Goal: Transaction & Acquisition: Book appointment/travel/reservation

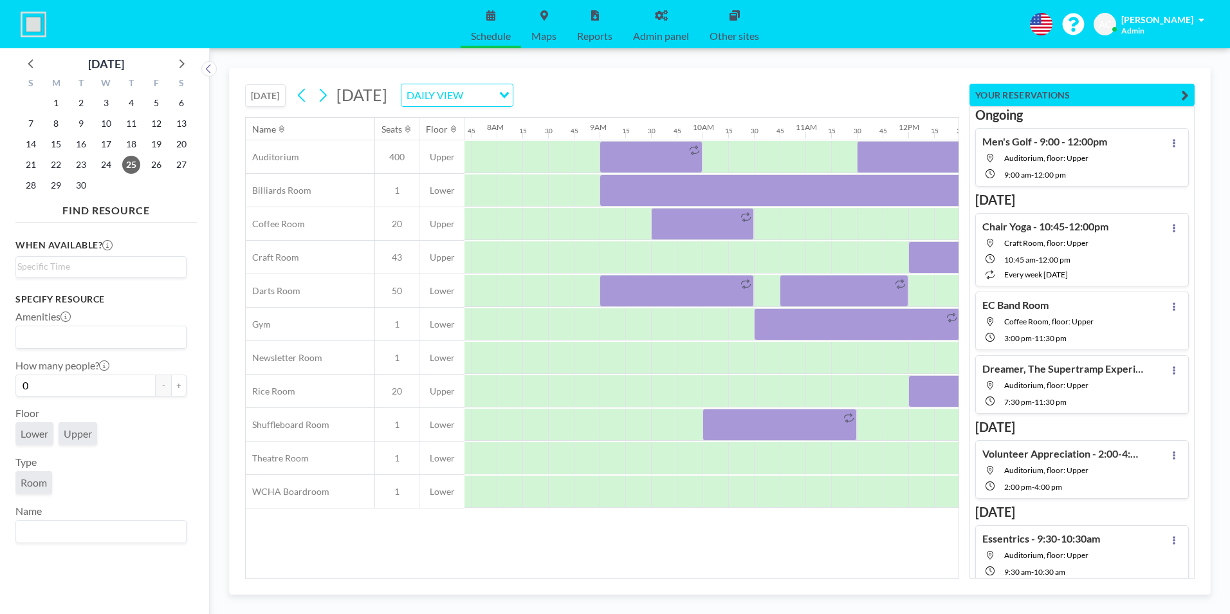
scroll to position [0, 797]
click at [325, 95] on icon at bounding box center [322, 95] width 12 height 19
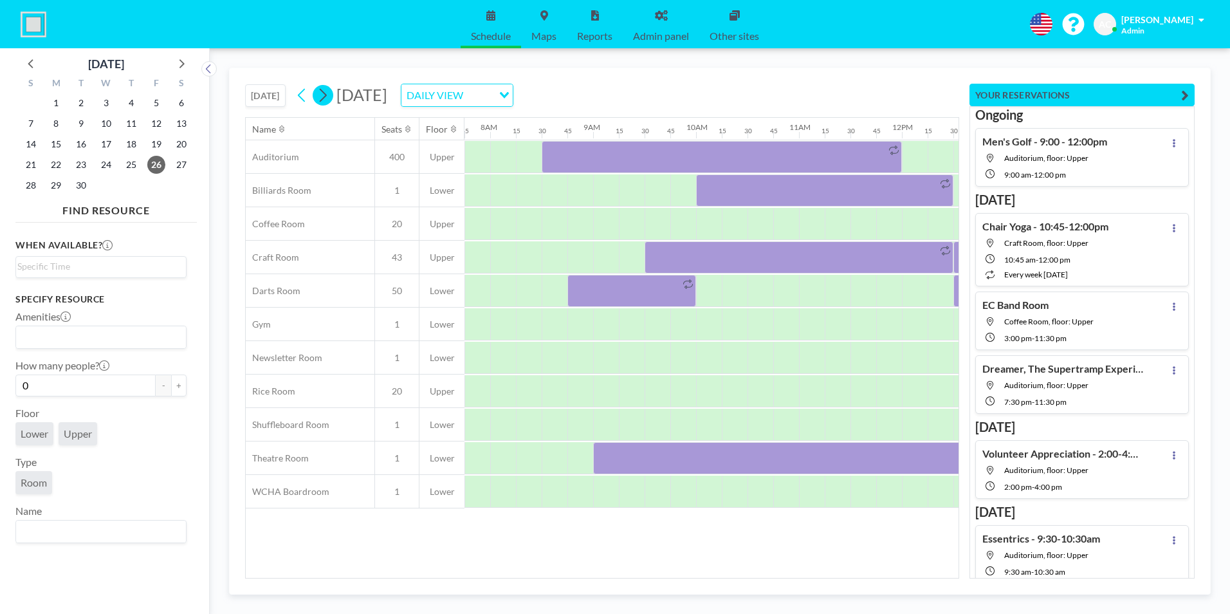
click at [325, 95] on icon at bounding box center [322, 95] width 12 height 19
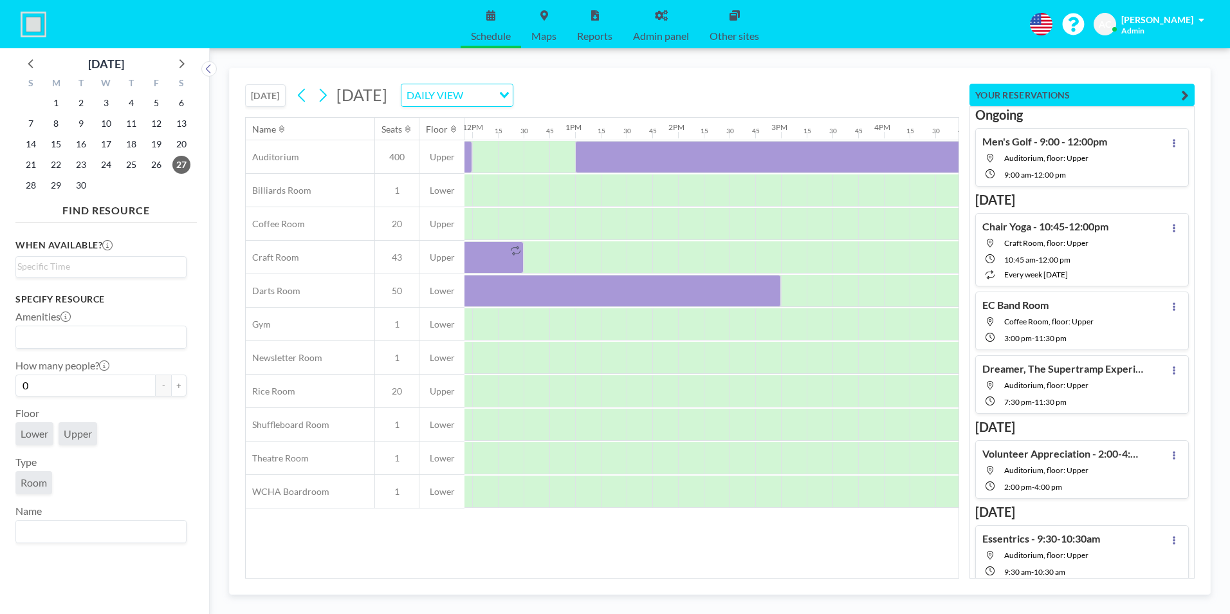
scroll to position [0, 1217]
click at [327, 96] on icon at bounding box center [323, 96] width 7 height 14
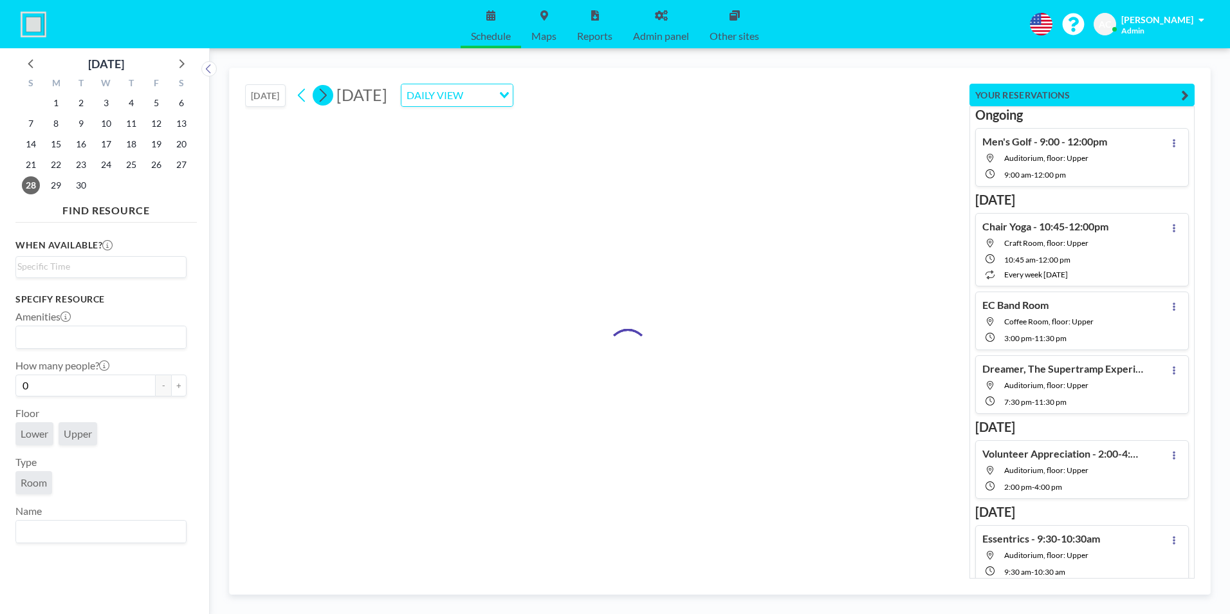
click at [327, 96] on icon at bounding box center [323, 96] width 7 height 14
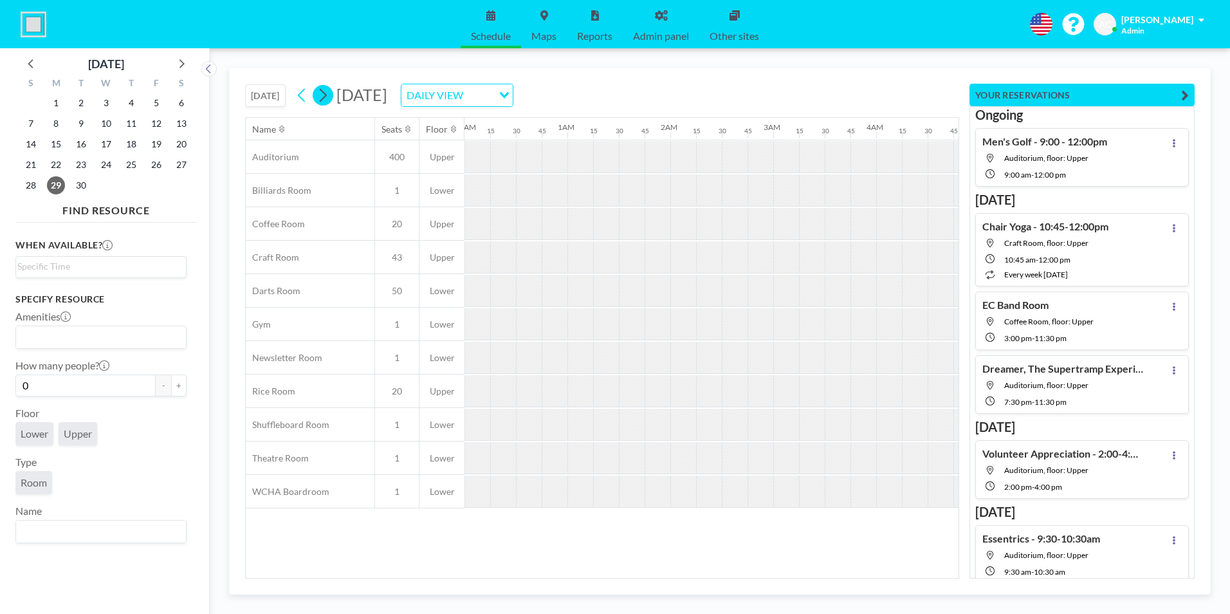
scroll to position [0, 108]
click at [327, 96] on icon at bounding box center [323, 96] width 7 height 14
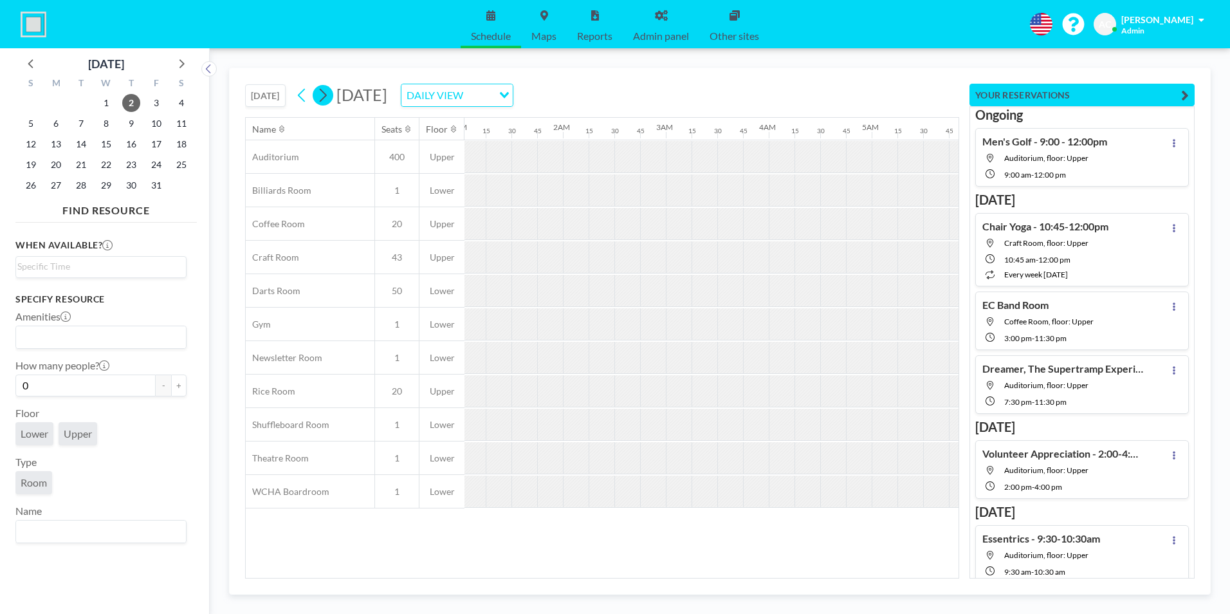
click at [327, 96] on icon at bounding box center [323, 96] width 7 height 14
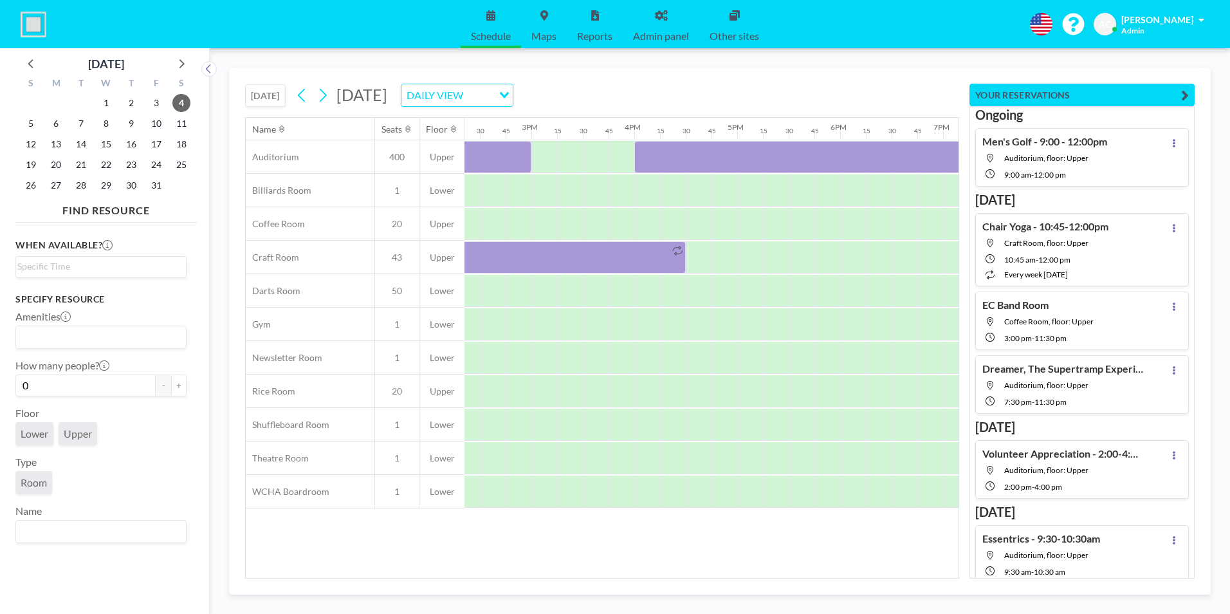
scroll to position [0, 1828]
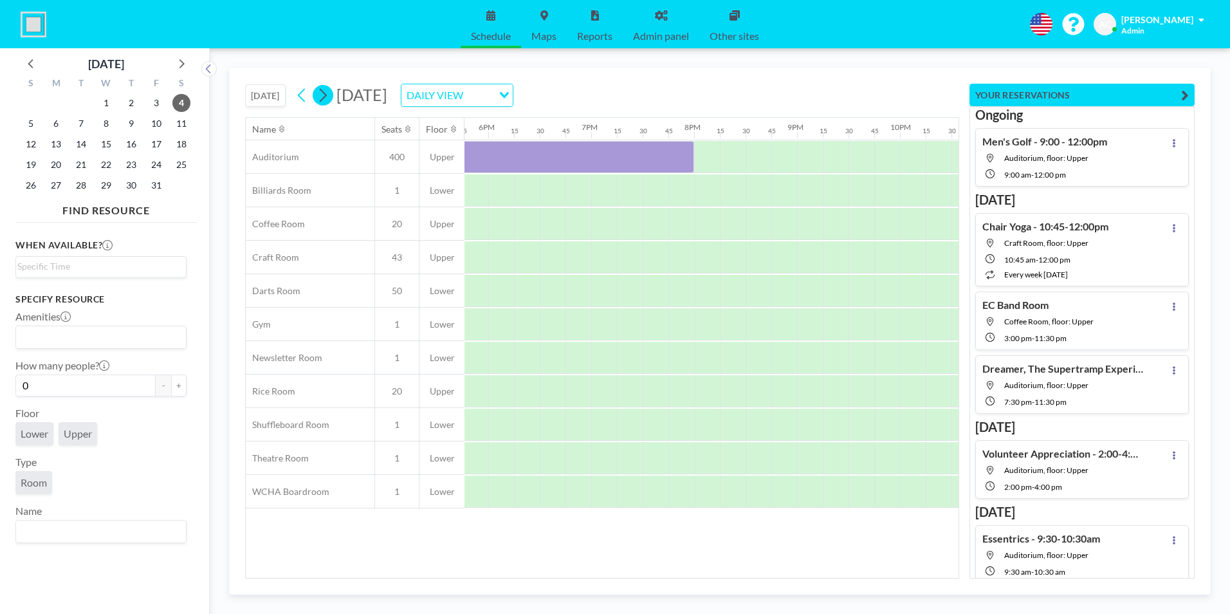
click at [325, 95] on icon at bounding box center [322, 95] width 12 height 19
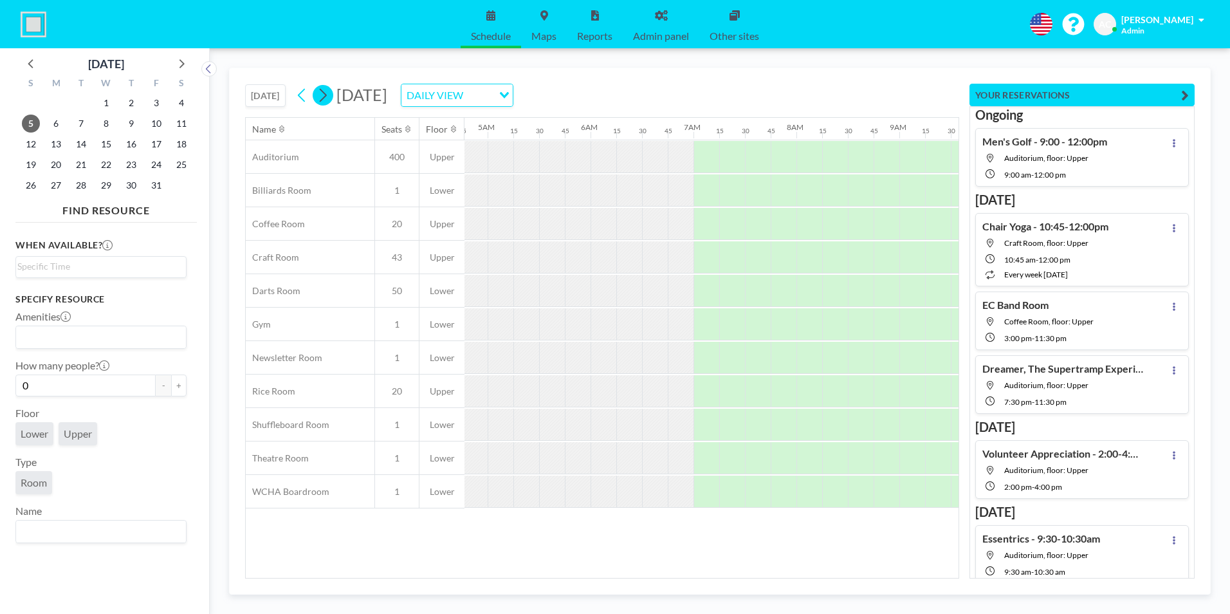
scroll to position [0, 791]
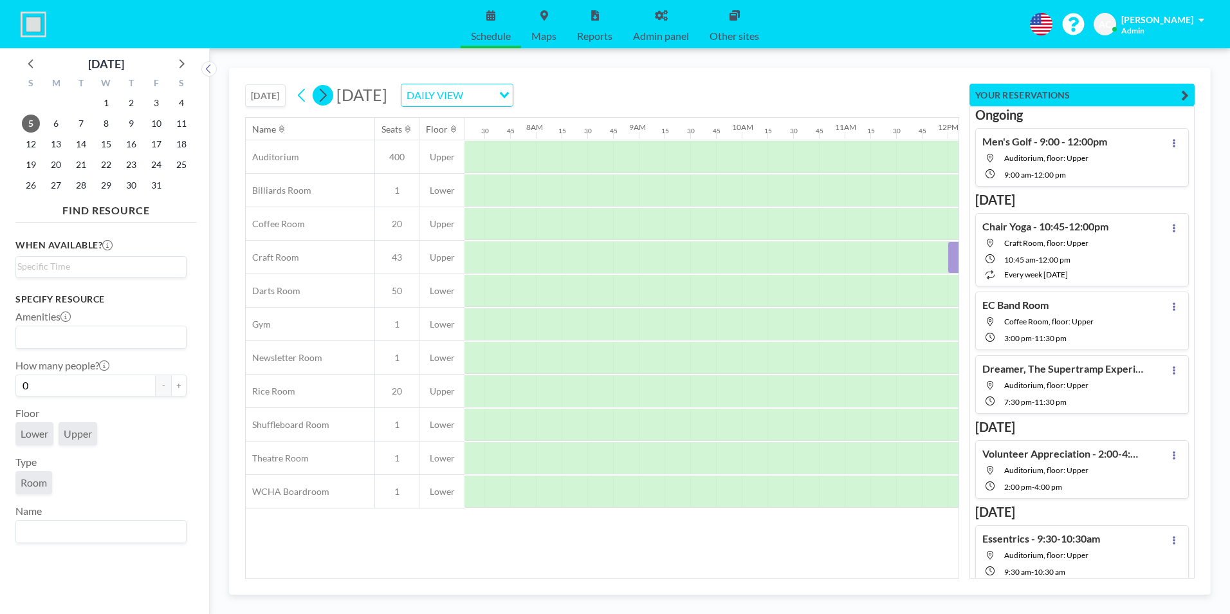
click at [325, 95] on icon at bounding box center [322, 95] width 12 height 19
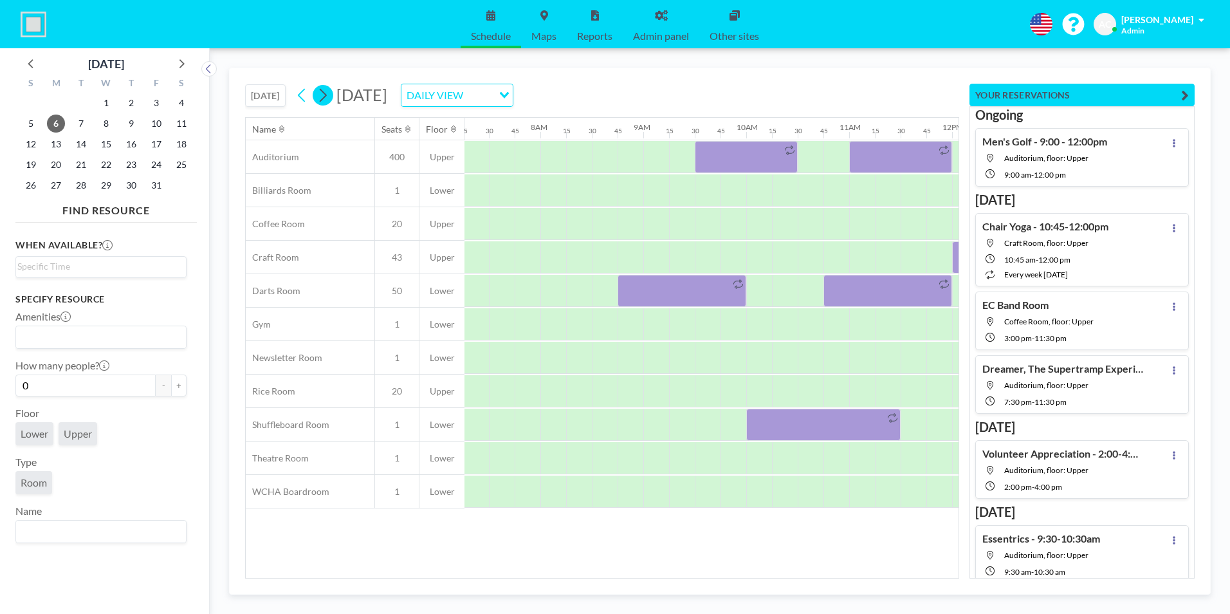
click at [325, 95] on icon at bounding box center [322, 95] width 12 height 19
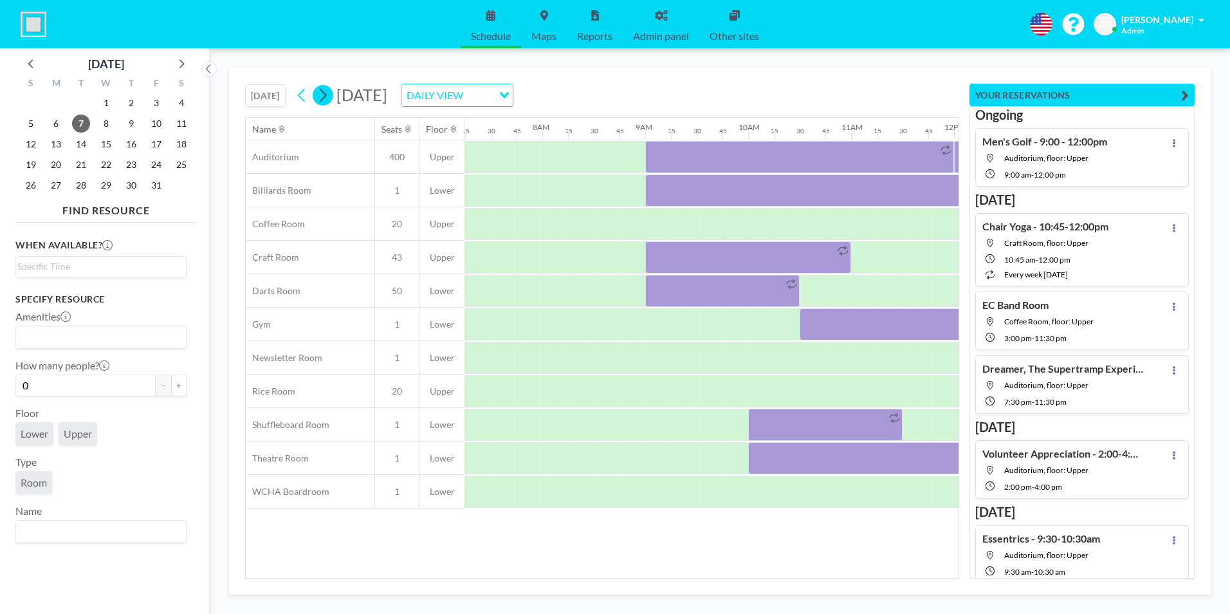
click at [325, 95] on icon at bounding box center [322, 95] width 12 height 19
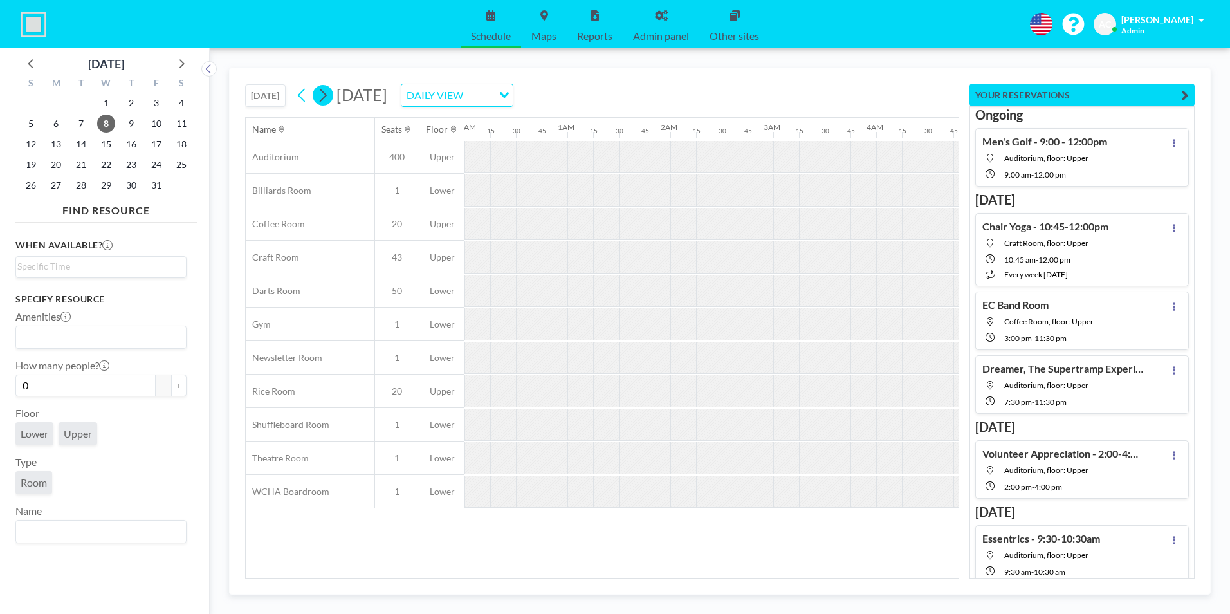
scroll to position [0, 528]
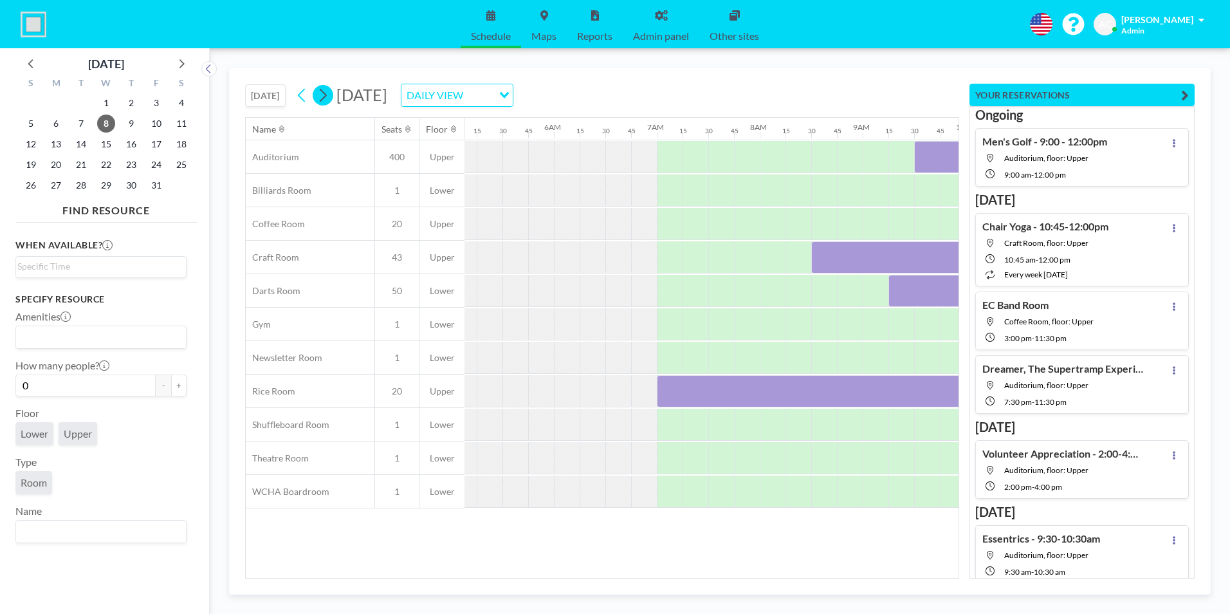
click at [325, 95] on icon at bounding box center [322, 95] width 12 height 19
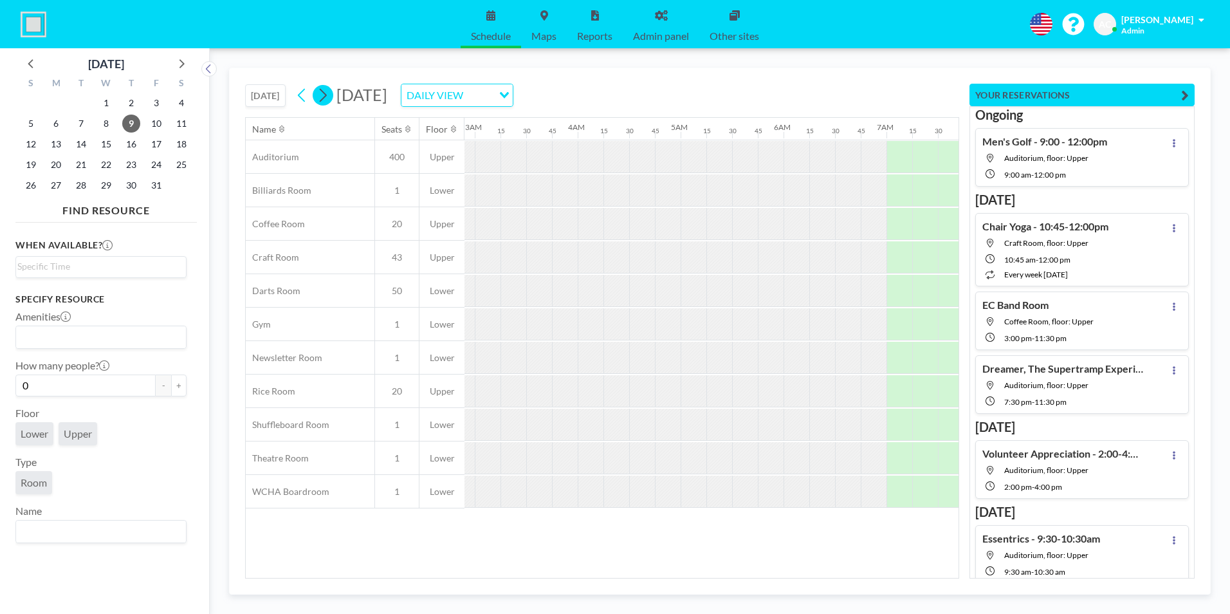
scroll to position [0, 708]
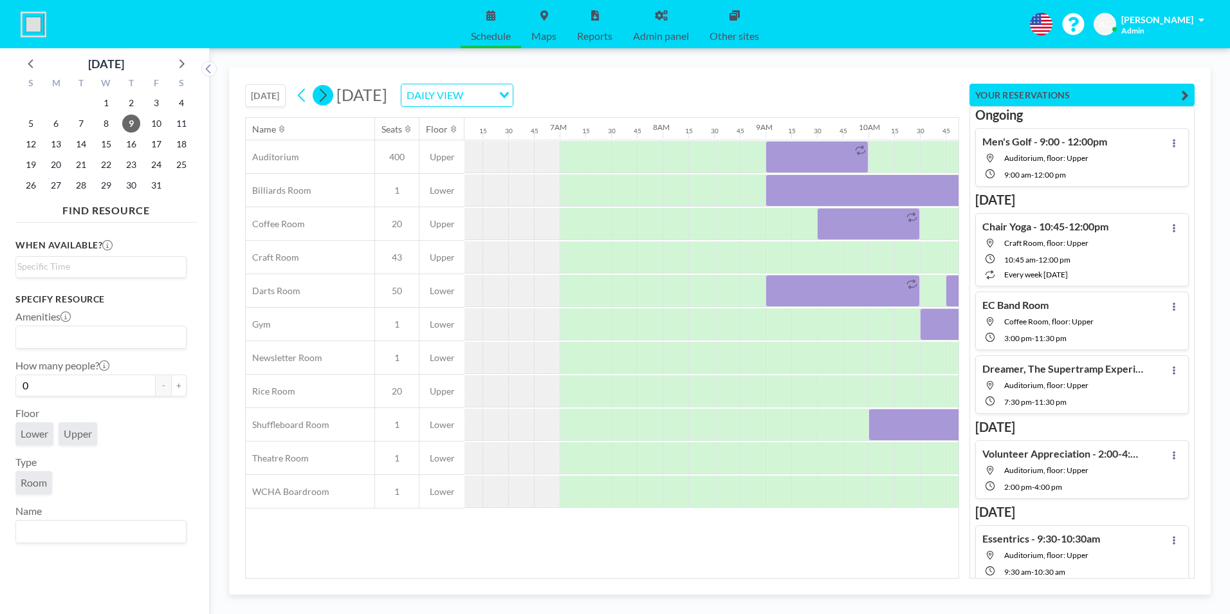
click at [325, 95] on icon at bounding box center [322, 95] width 12 height 19
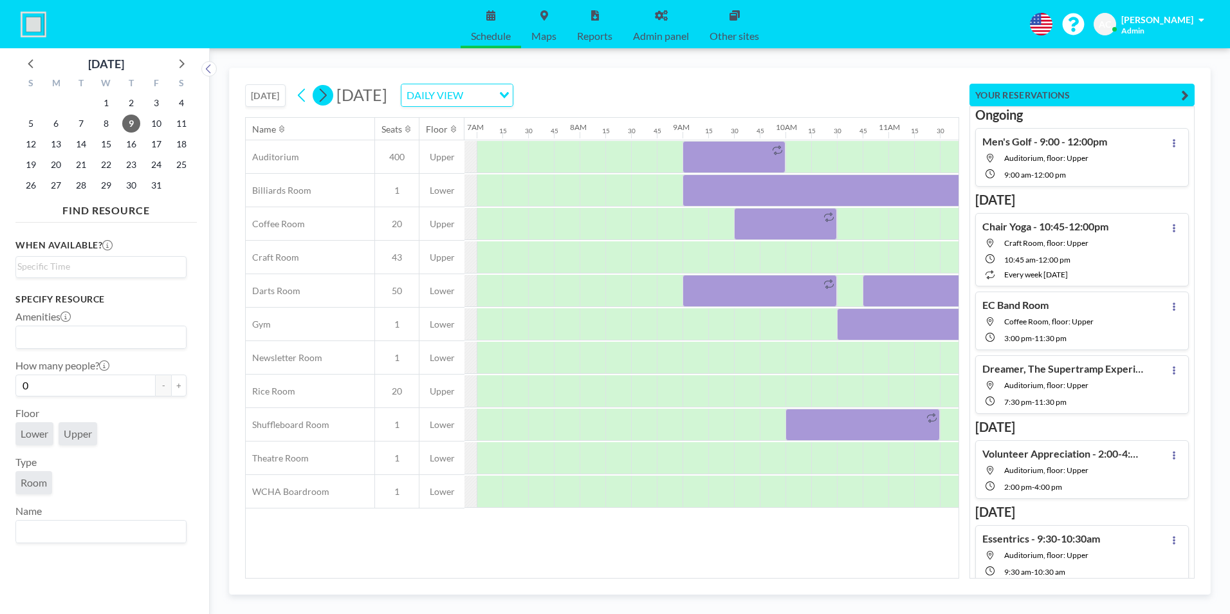
scroll to position [0, 0]
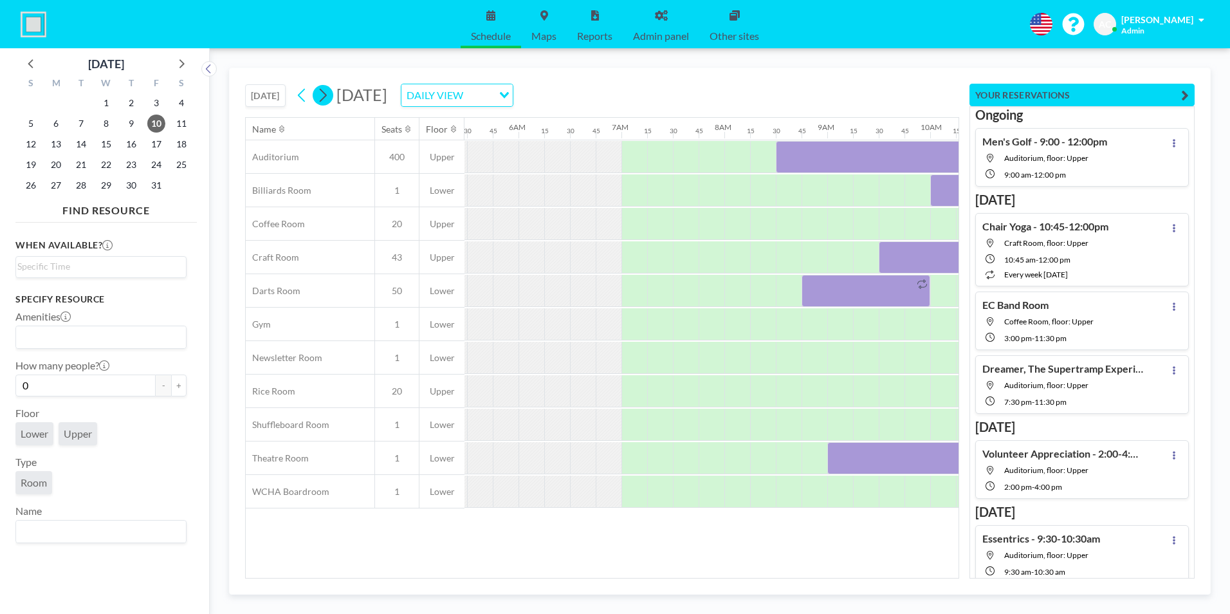
click at [325, 95] on icon at bounding box center [322, 95] width 12 height 19
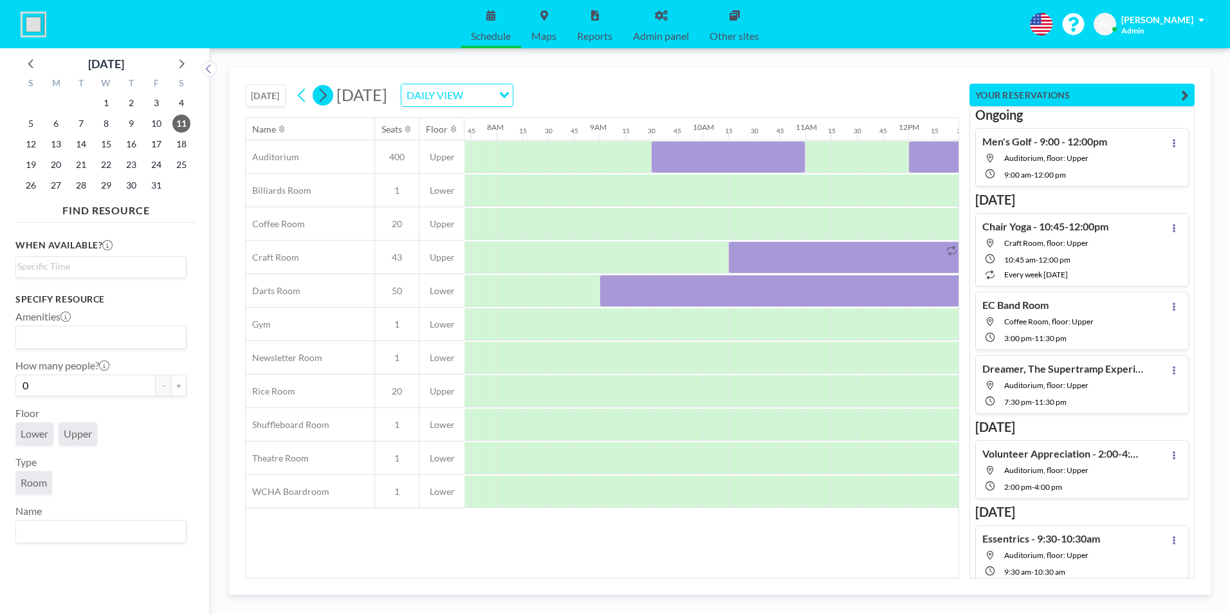
scroll to position [0, 797]
drag, startPoint x: 645, startPoint y: 92, endPoint x: 628, endPoint y: 95, distance: 17.6
click at [509, 92] on icon "Search for option" at bounding box center [504, 95] width 9 height 6
click at [606, 133] on li "WEEKLY VIEW" at bounding box center [602, 136] width 110 height 19
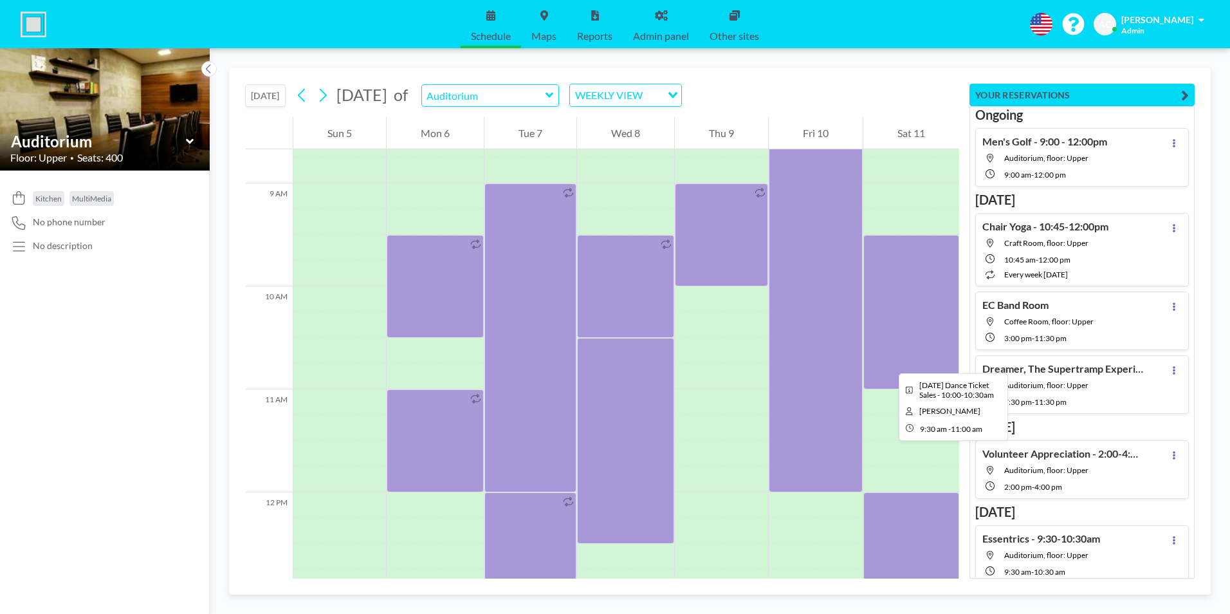
scroll to position [862, 0]
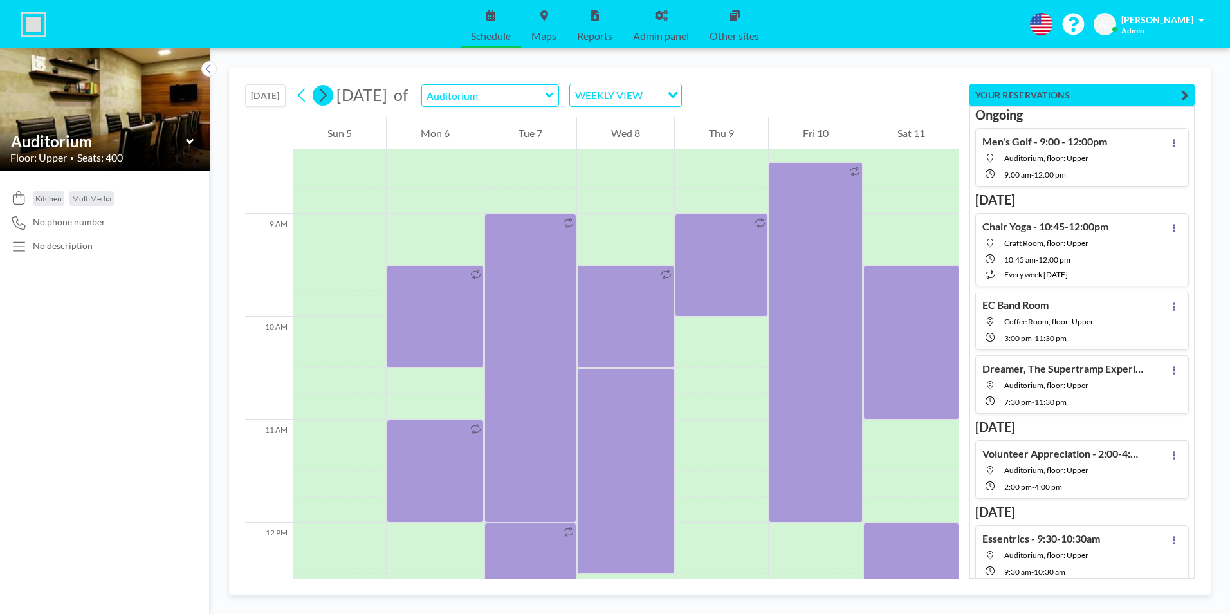
click at [322, 95] on icon at bounding box center [322, 95] width 12 height 19
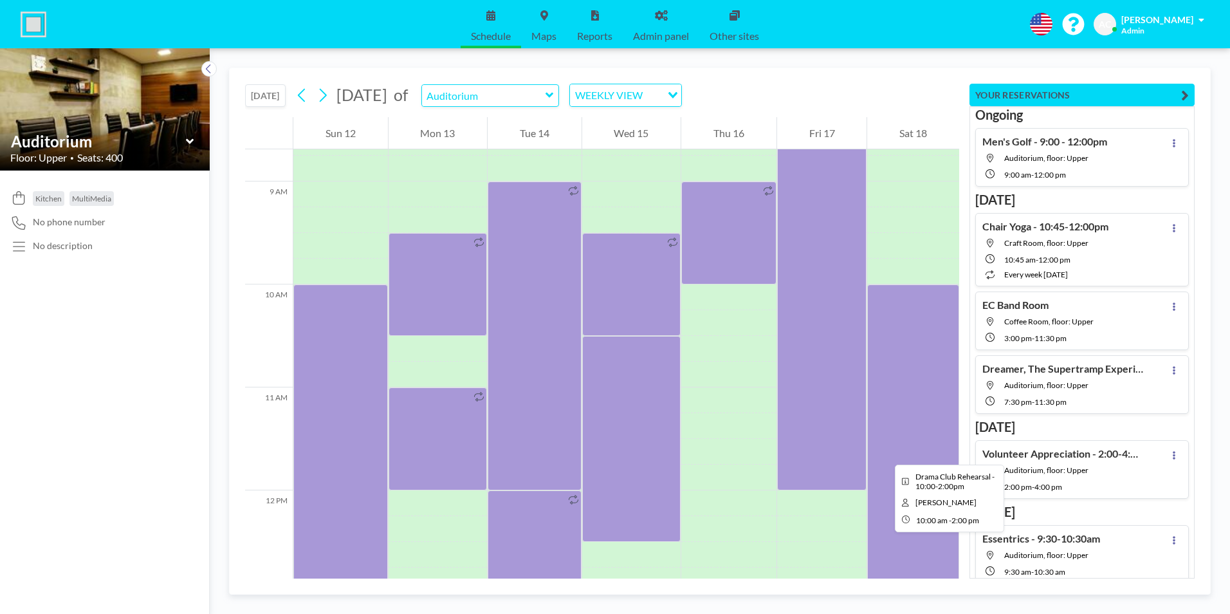
scroll to position [990, 0]
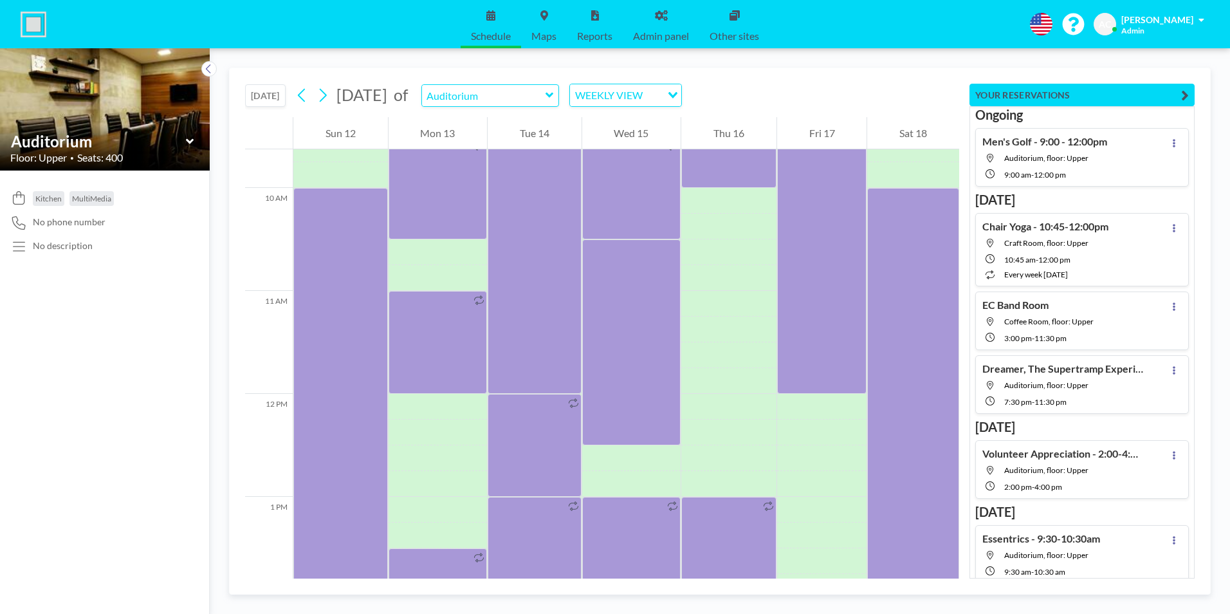
click at [554, 95] on icon at bounding box center [549, 95] width 8 height 13
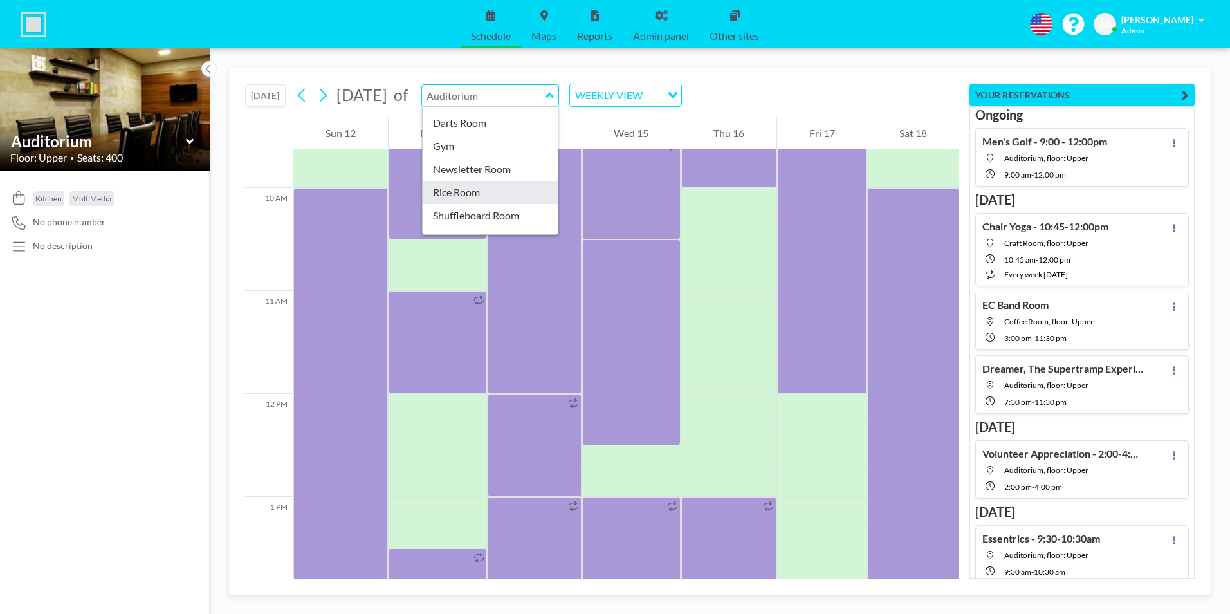
scroll to position [28, 0]
type input "Darts Room"
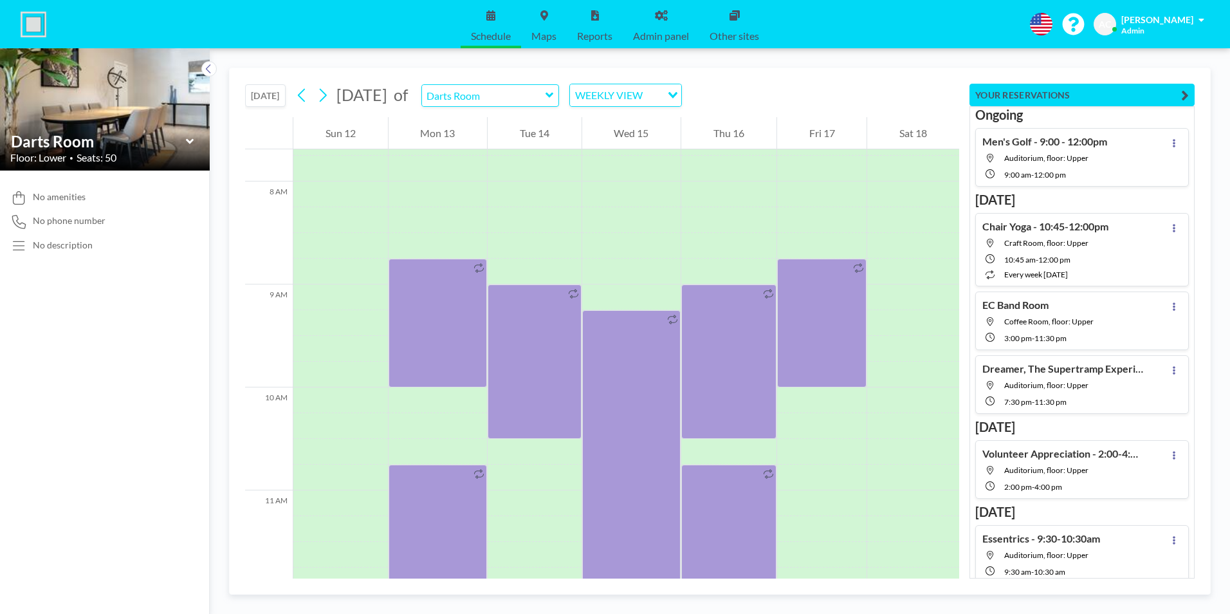
scroll to position [797, 0]
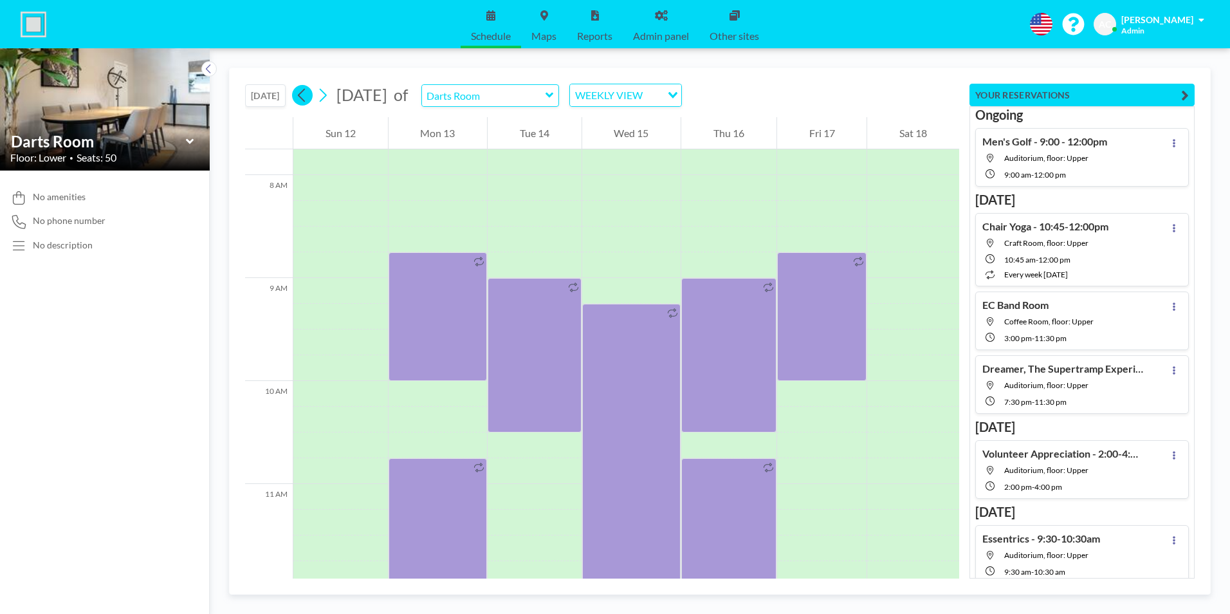
click at [303, 95] on icon at bounding box center [302, 95] width 12 height 19
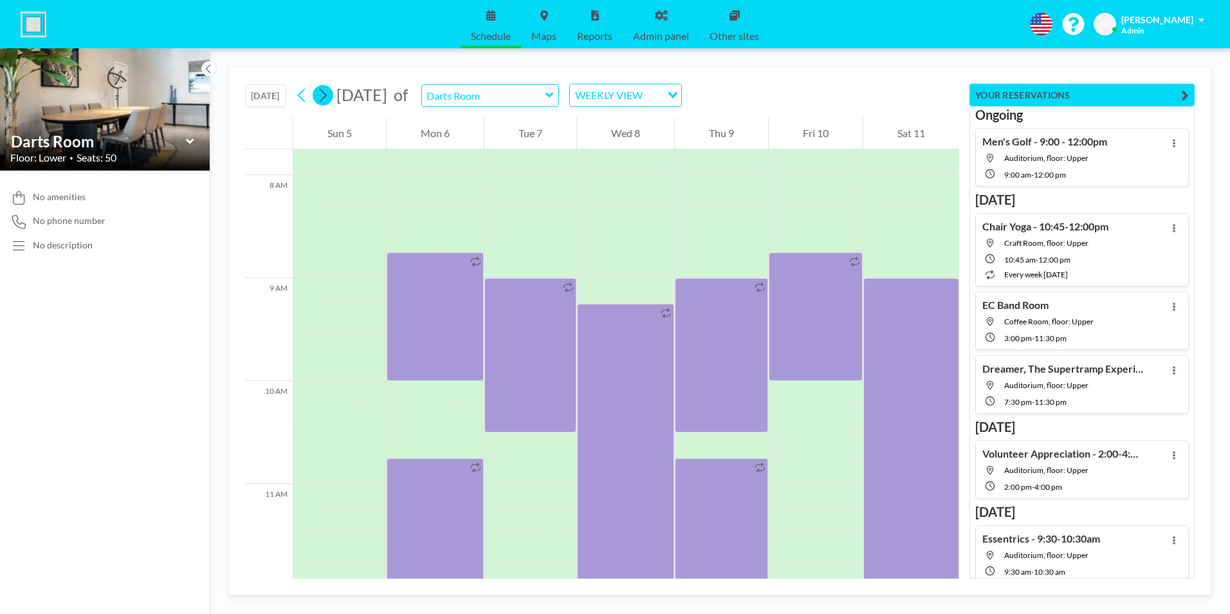
click at [327, 96] on icon at bounding box center [323, 96] width 7 height 14
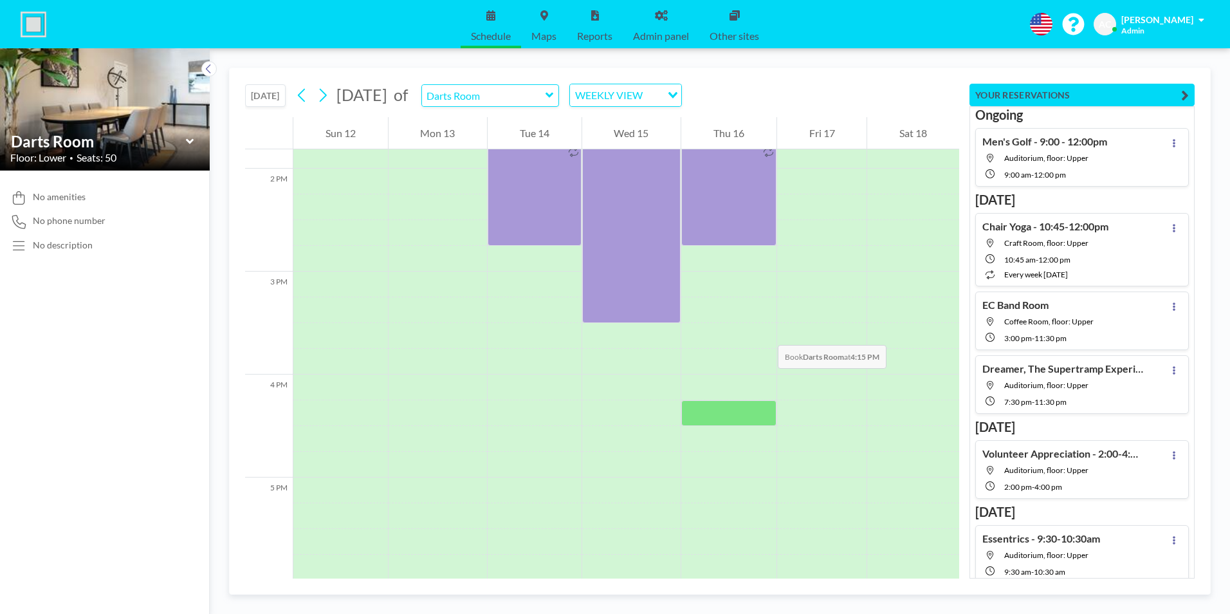
scroll to position [1505, 0]
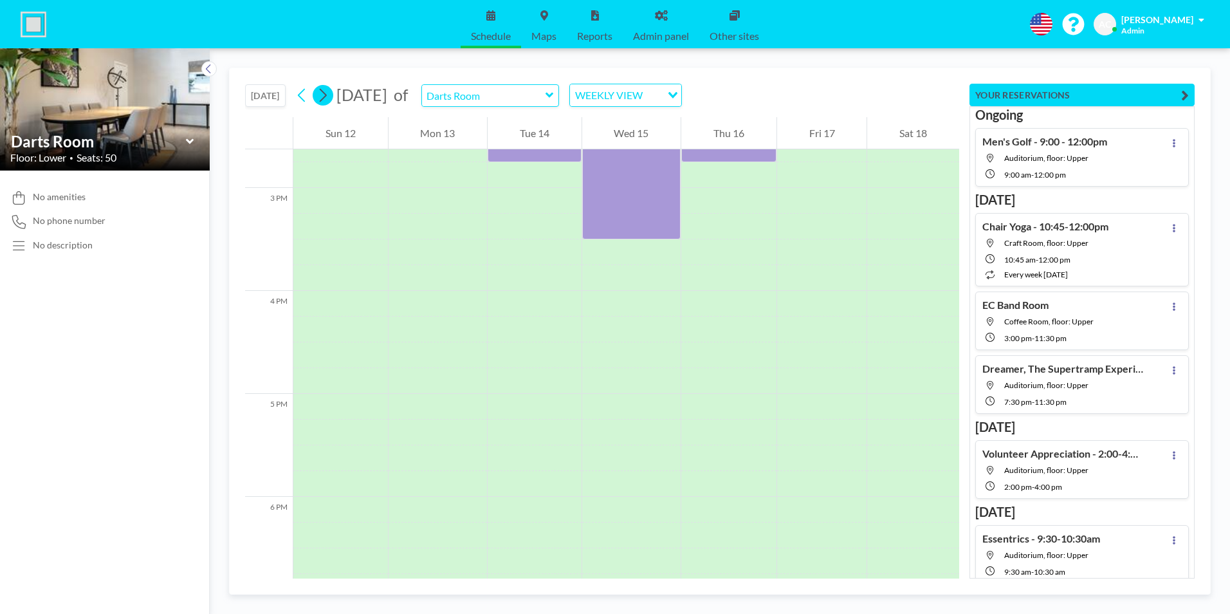
click at [327, 98] on icon at bounding box center [322, 95] width 12 height 19
click at [329, 94] on icon at bounding box center [322, 95] width 12 height 19
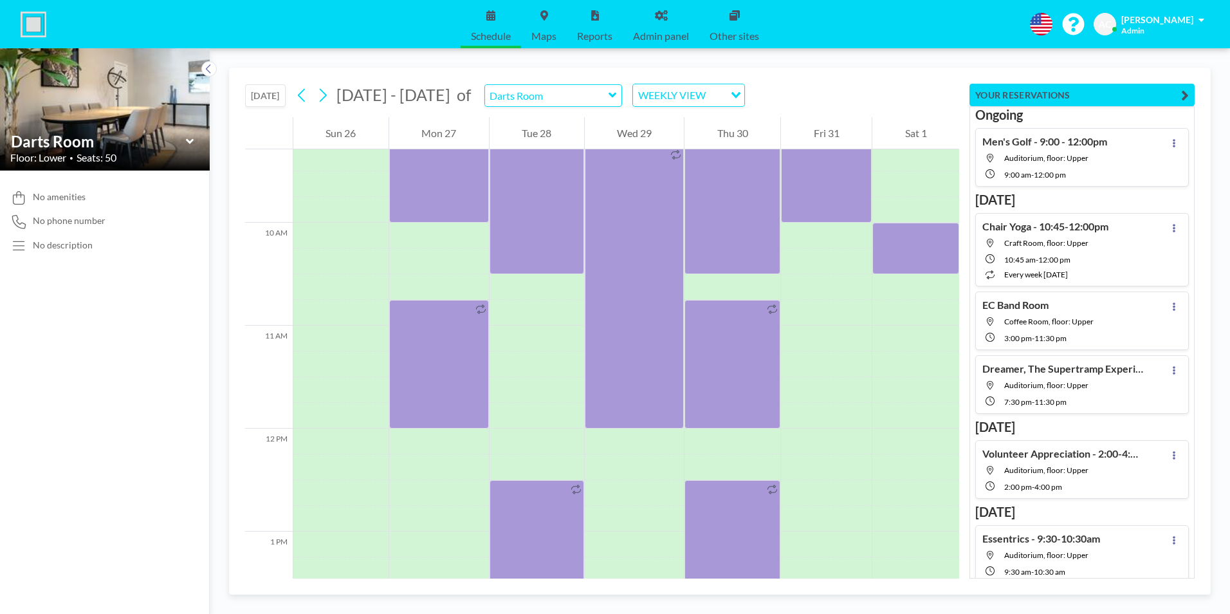
scroll to position [1248, 0]
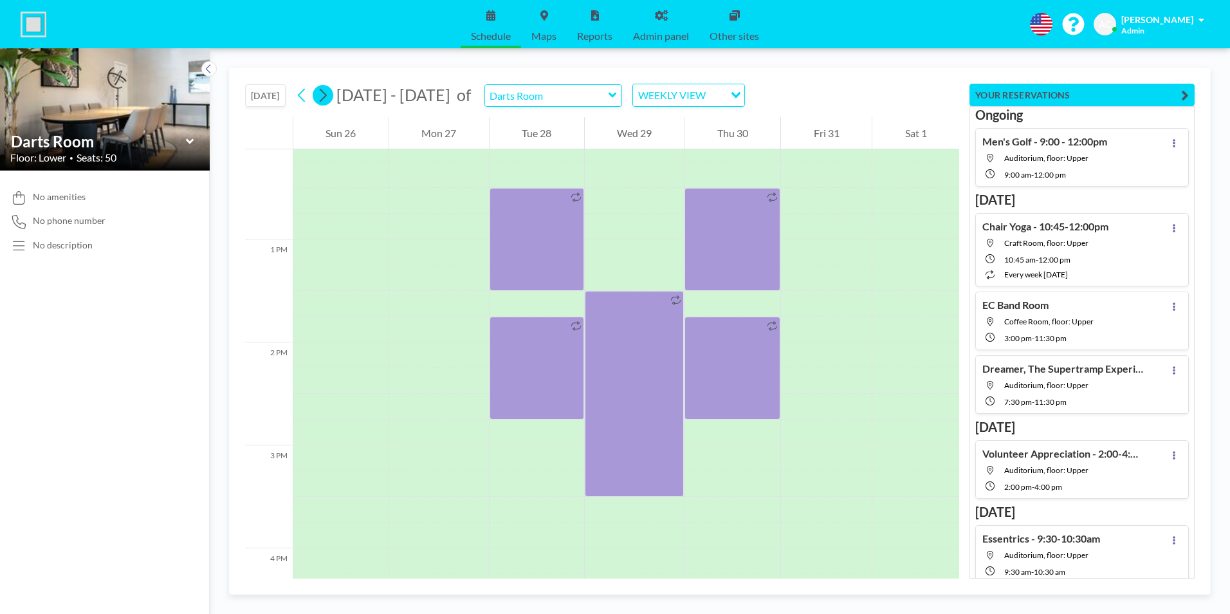
click at [327, 98] on icon at bounding box center [323, 96] width 7 height 14
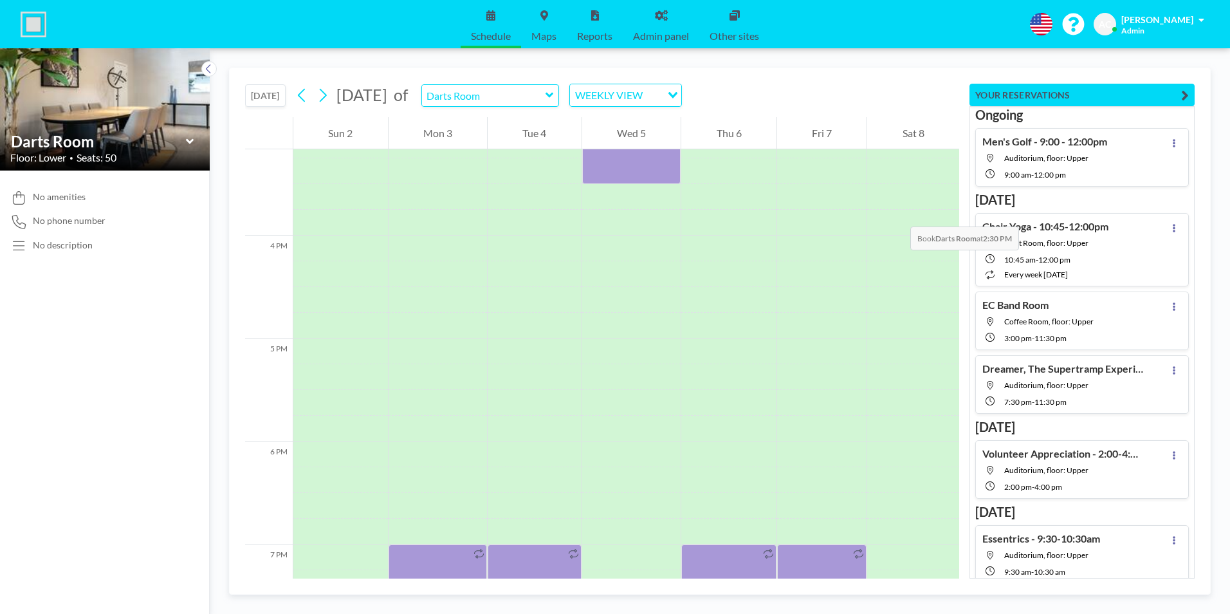
scroll to position [1569, 0]
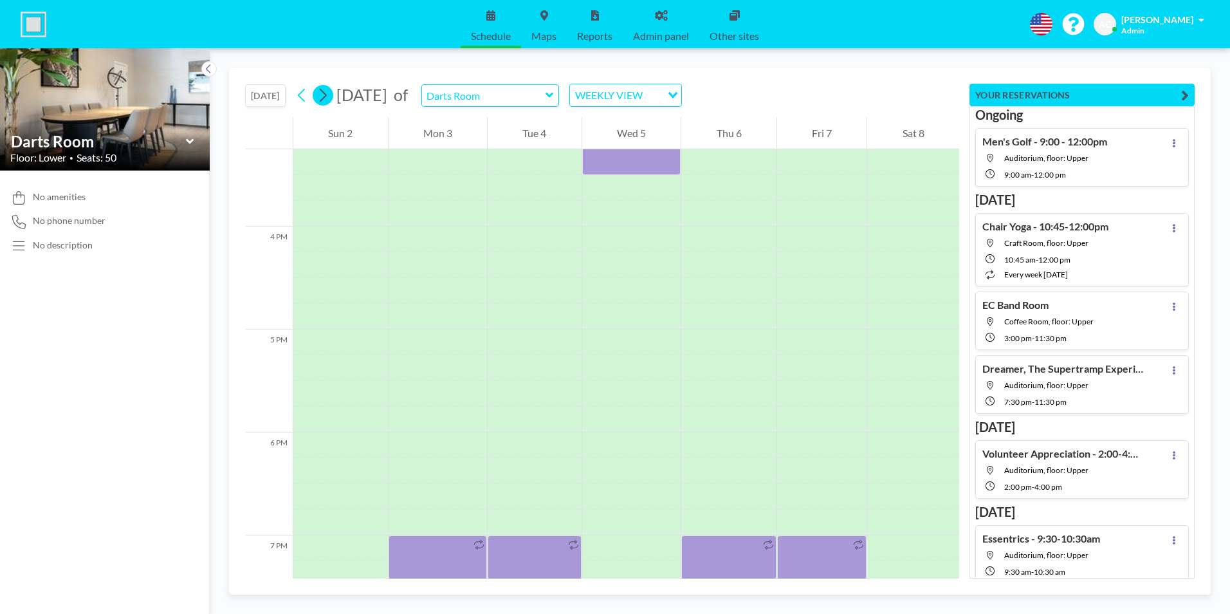
click at [329, 97] on icon at bounding box center [322, 95] width 12 height 19
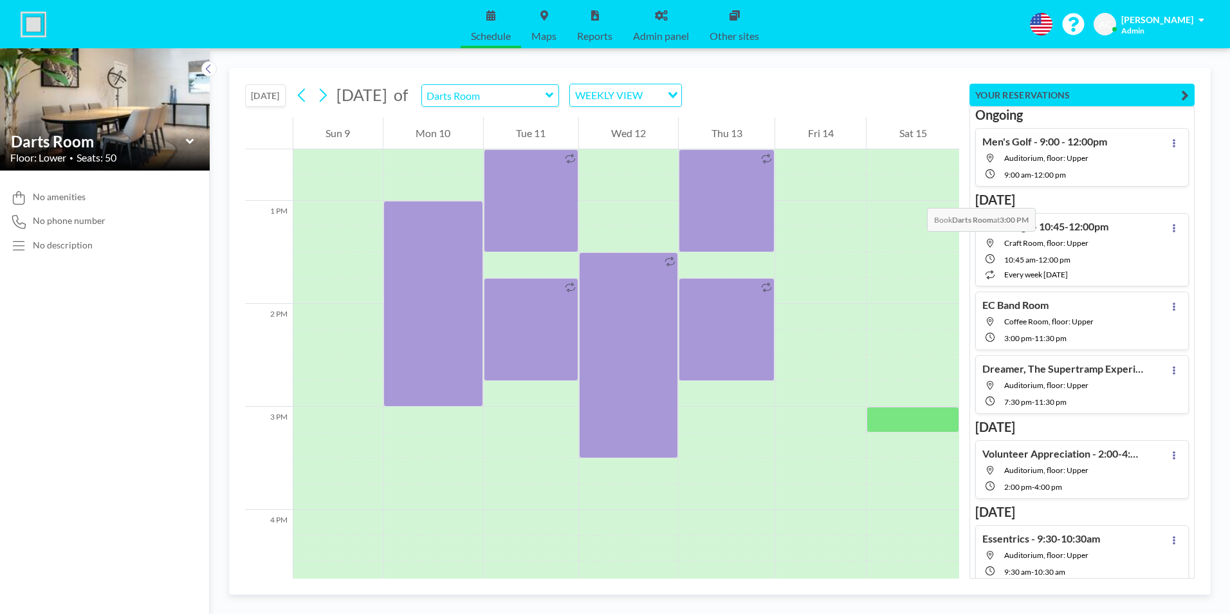
scroll to position [1505, 0]
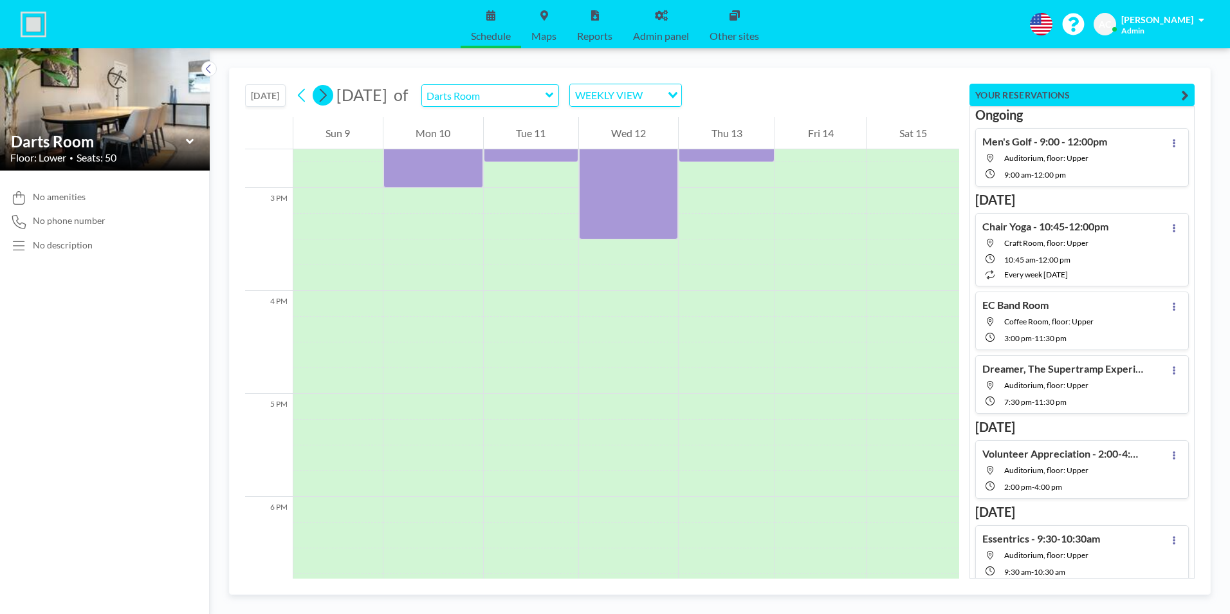
click at [327, 93] on icon at bounding box center [322, 95] width 12 height 19
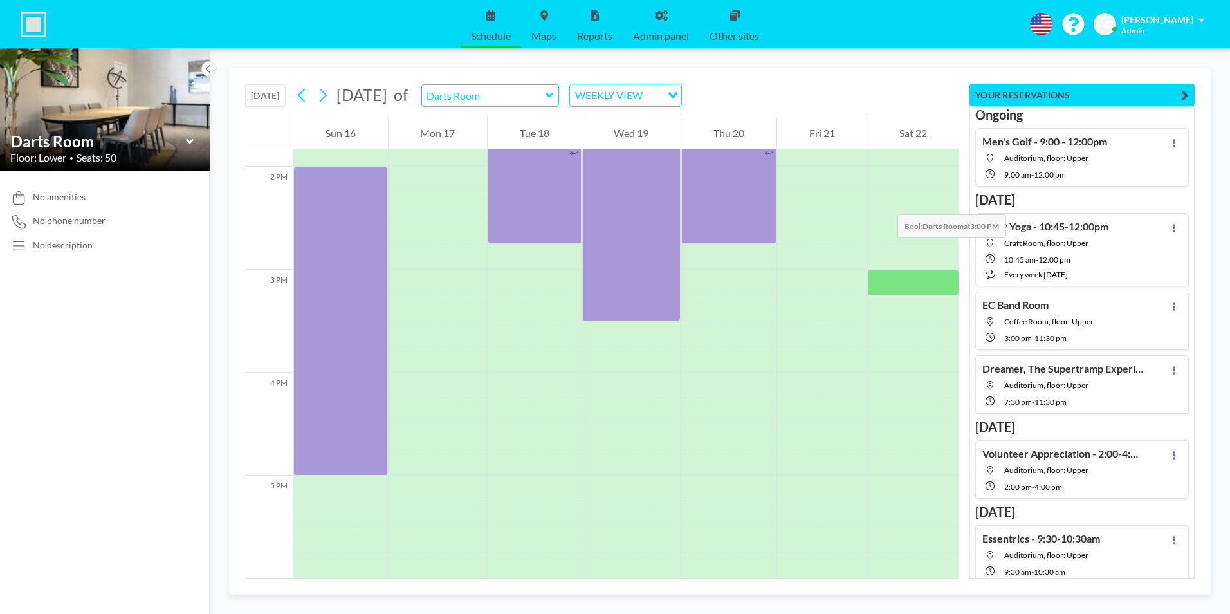
scroll to position [1698, 0]
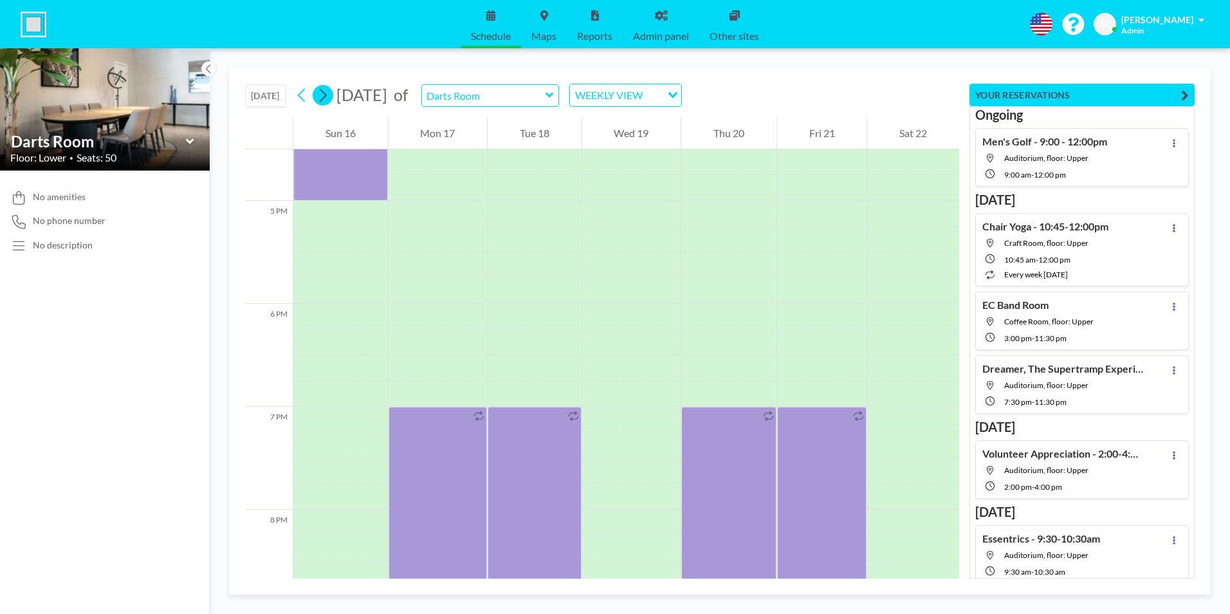
click at [329, 98] on icon at bounding box center [322, 95] width 12 height 19
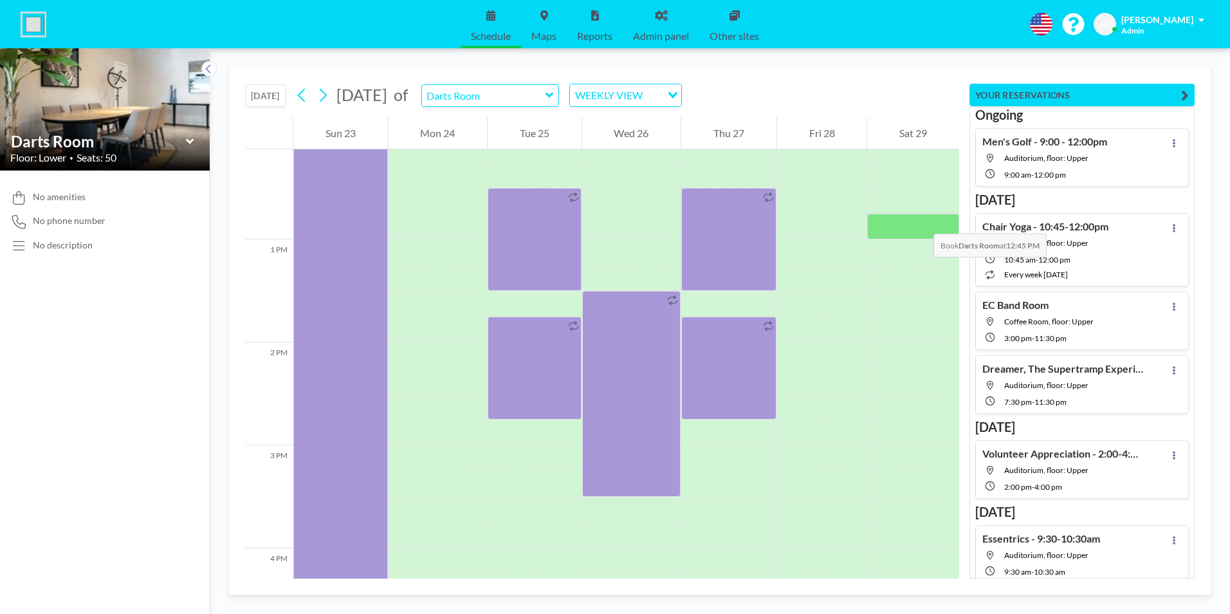
scroll to position [1634, 0]
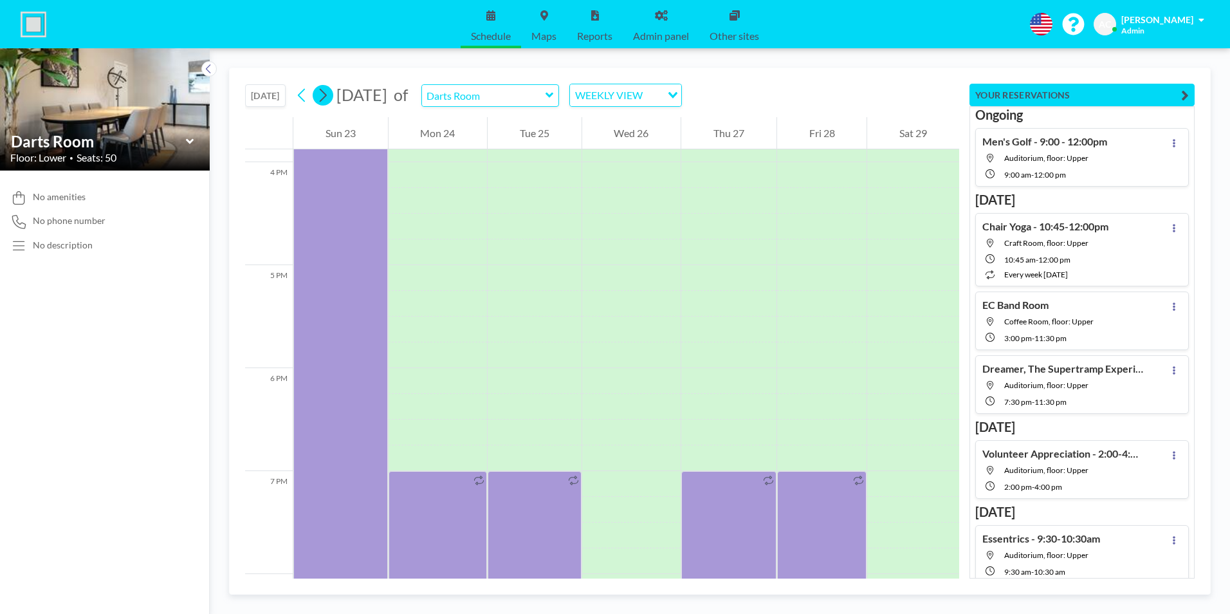
click at [329, 95] on icon at bounding box center [322, 95] width 12 height 19
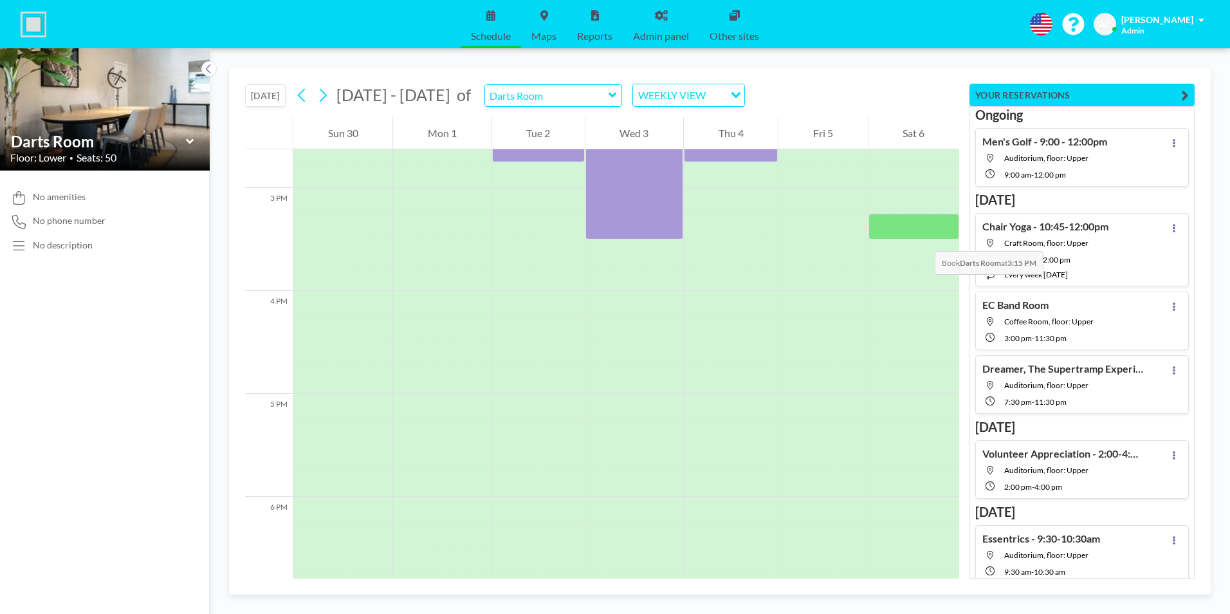
scroll to position [1891, 0]
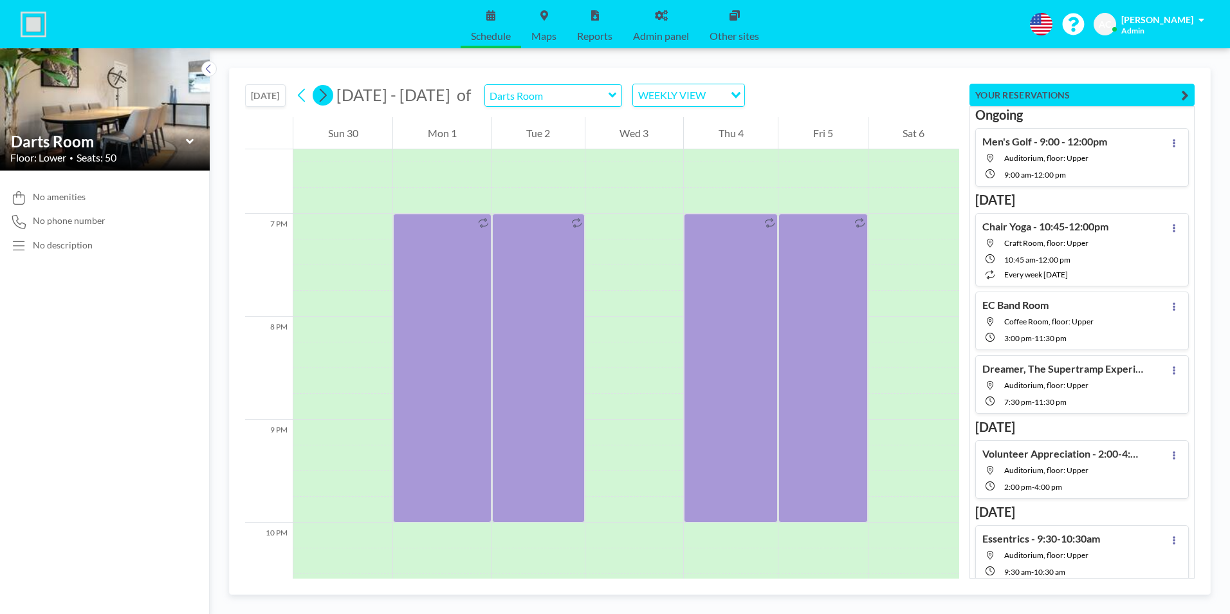
click at [327, 96] on icon at bounding box center [322, 95] width 12 height 19
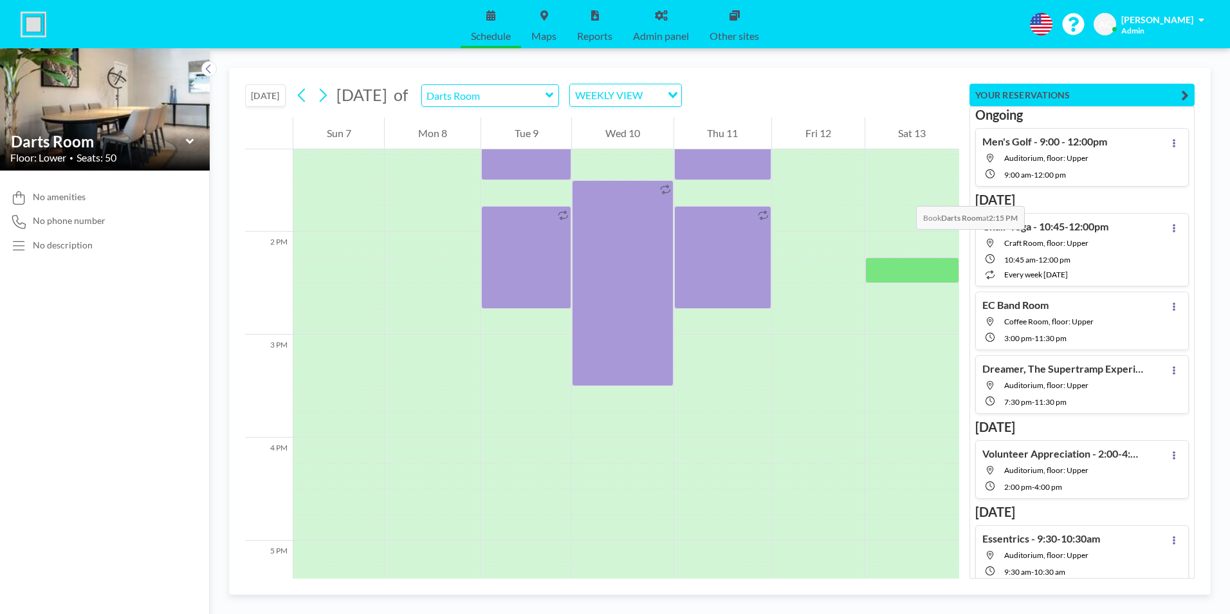
scroll to position [1505, 0]
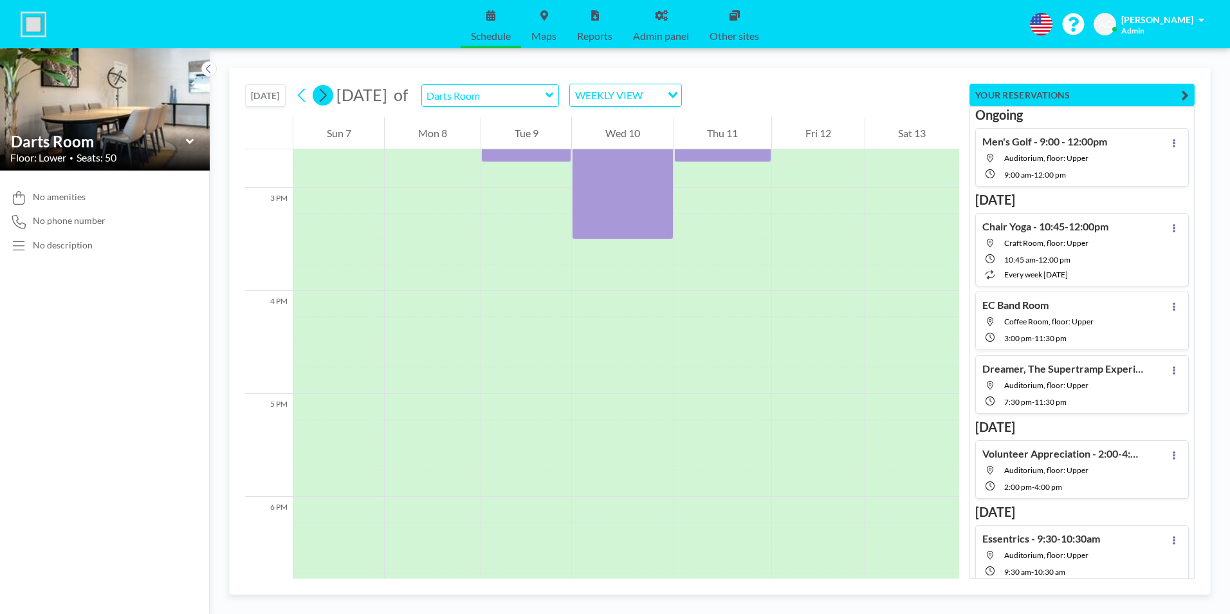
click at [323, 95] on icon at bounding box center [322, 95] width 12 height 19
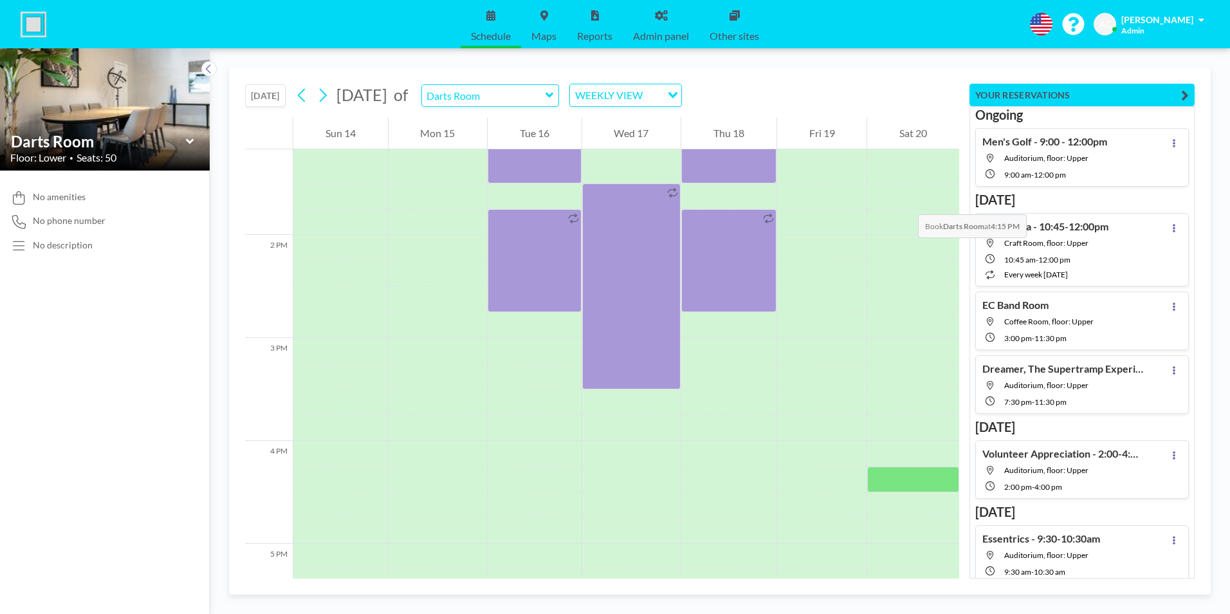
scroll to position [1634, 0]
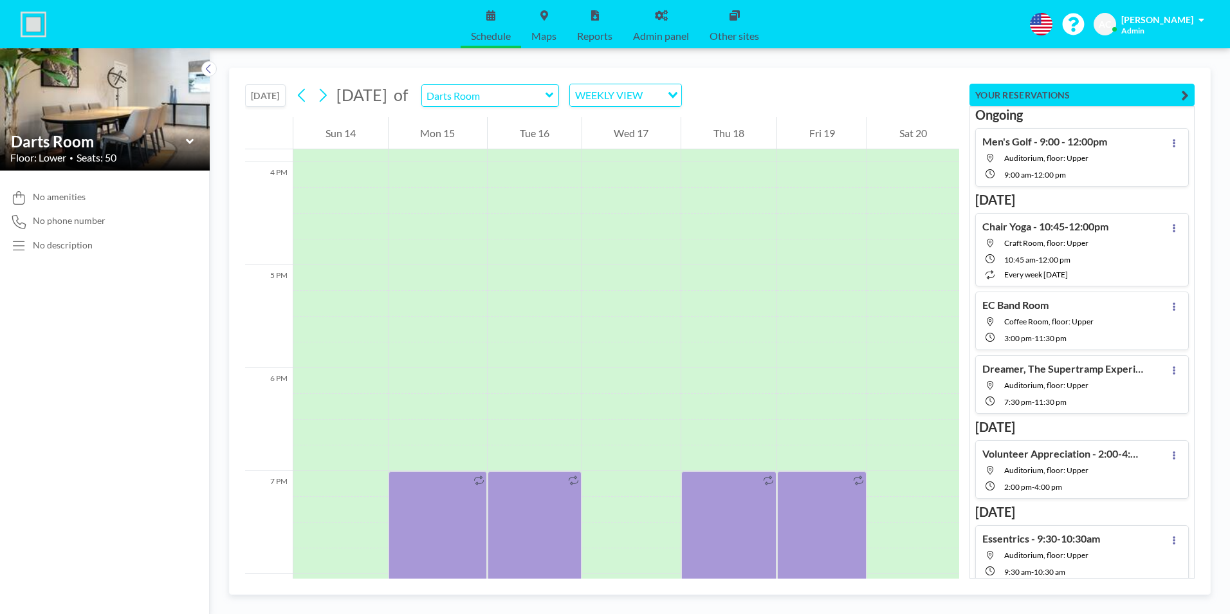
click at [265, 97] on button "[DATE]" at bounding box center [265, 95] width 41 height 23
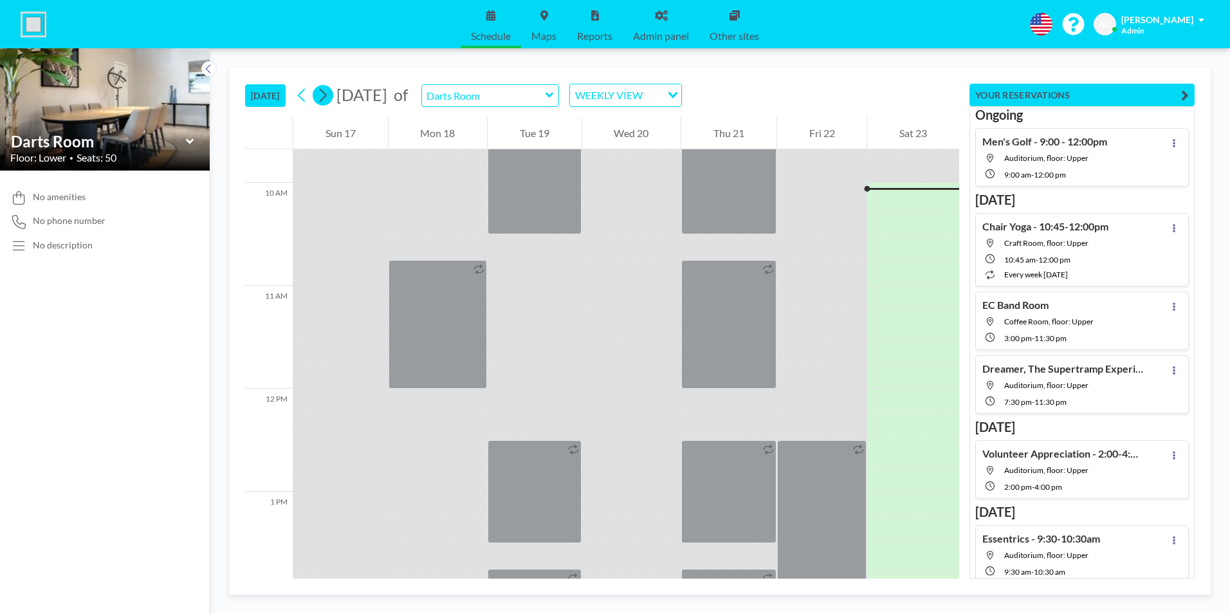
scroll to position [1003, 0]
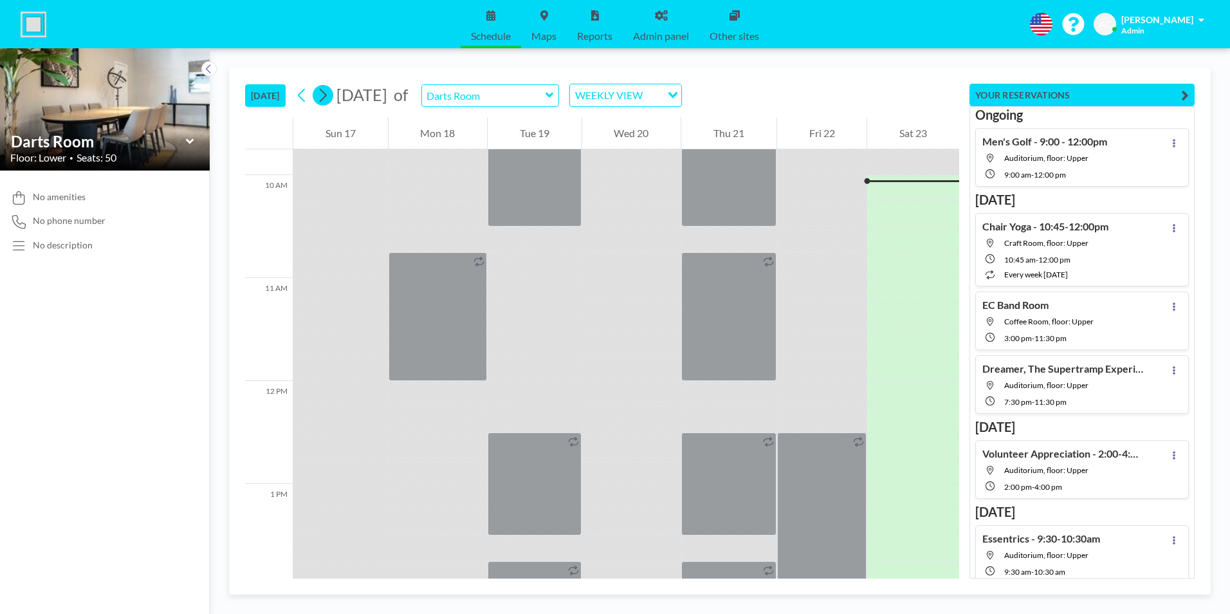
click at [327, 91] on icon at bounding box center [322, 95] width 12 height 19
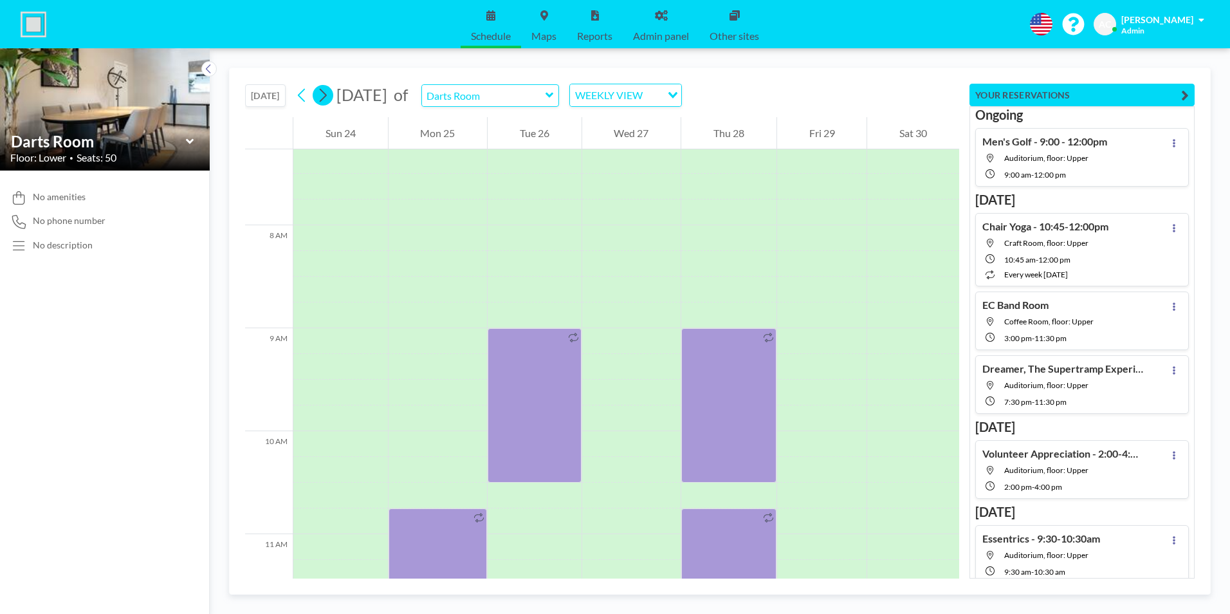
scroll to position [797, 0]
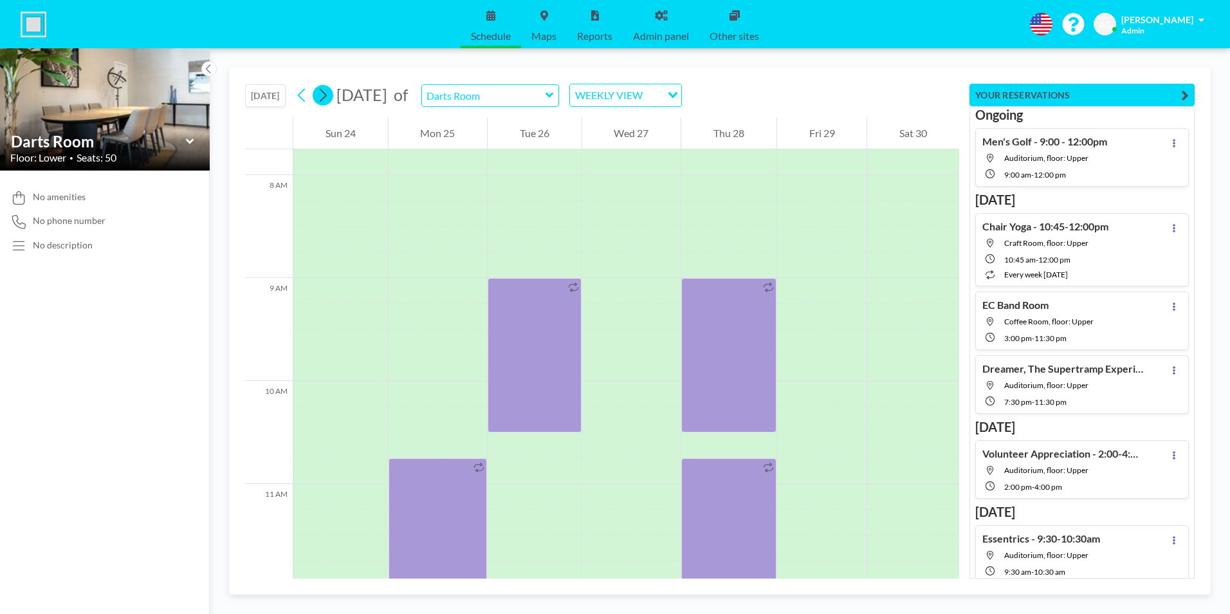
click at [327, 97] on icon at bounding box center [323, 96] width 7 height 14
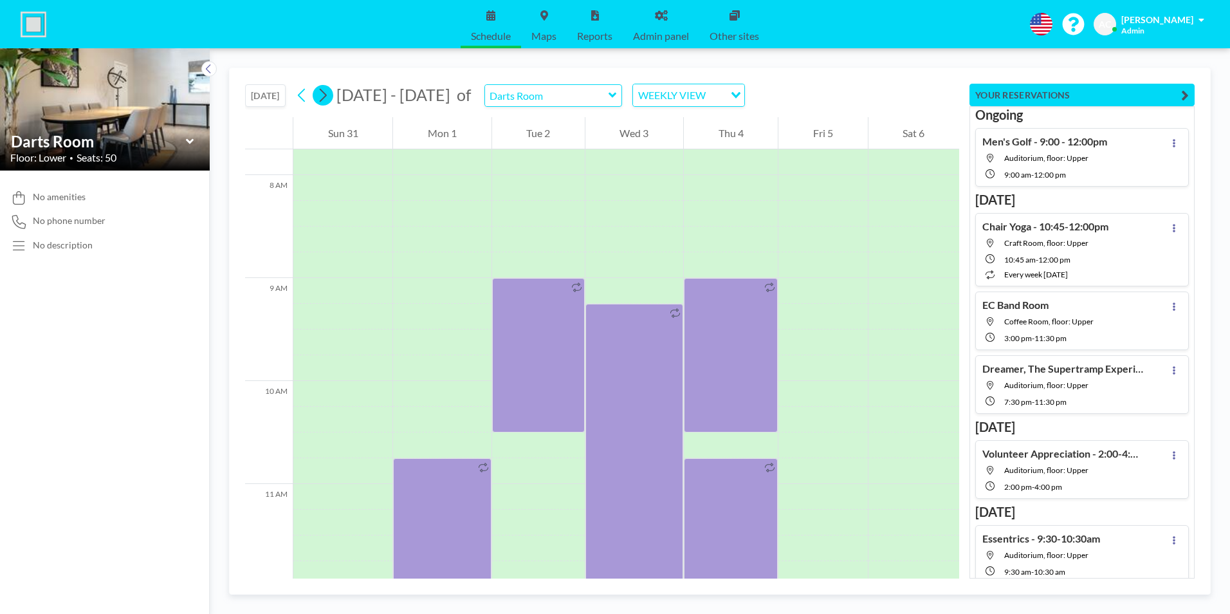
click at [327, 97] on icon at bounding box center [323, 96] width 7 height 14
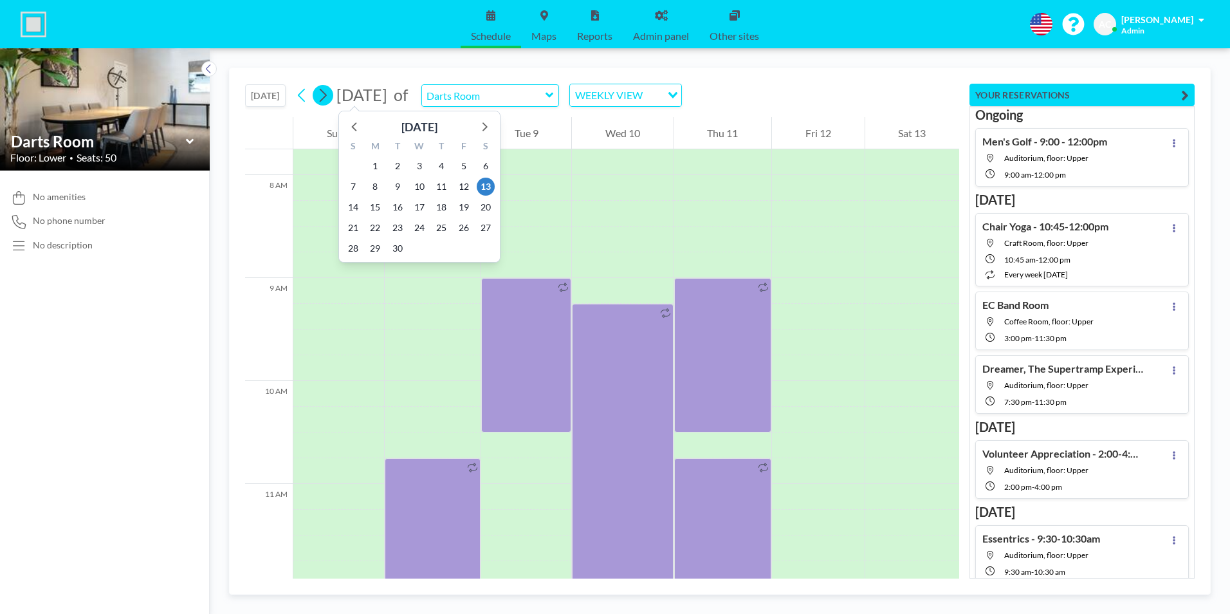
click at [326, 100] on icon at bounding box center [322, 95] width 12 height 19
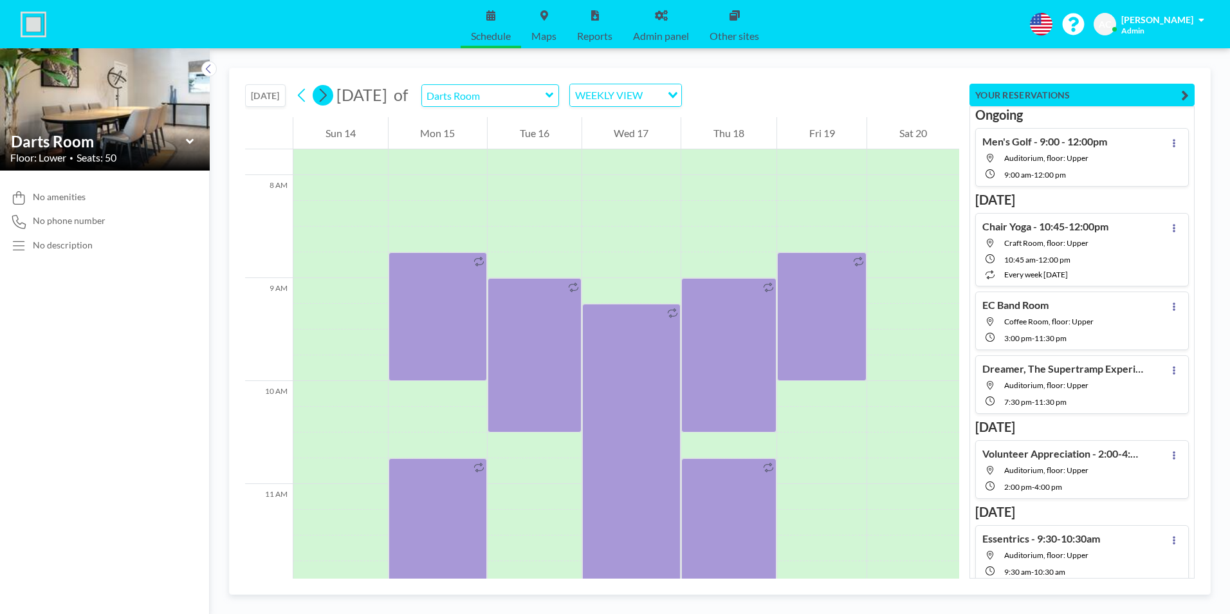
click at [326, 100] on icon at bounding box center [322, 95] width 12 height 19
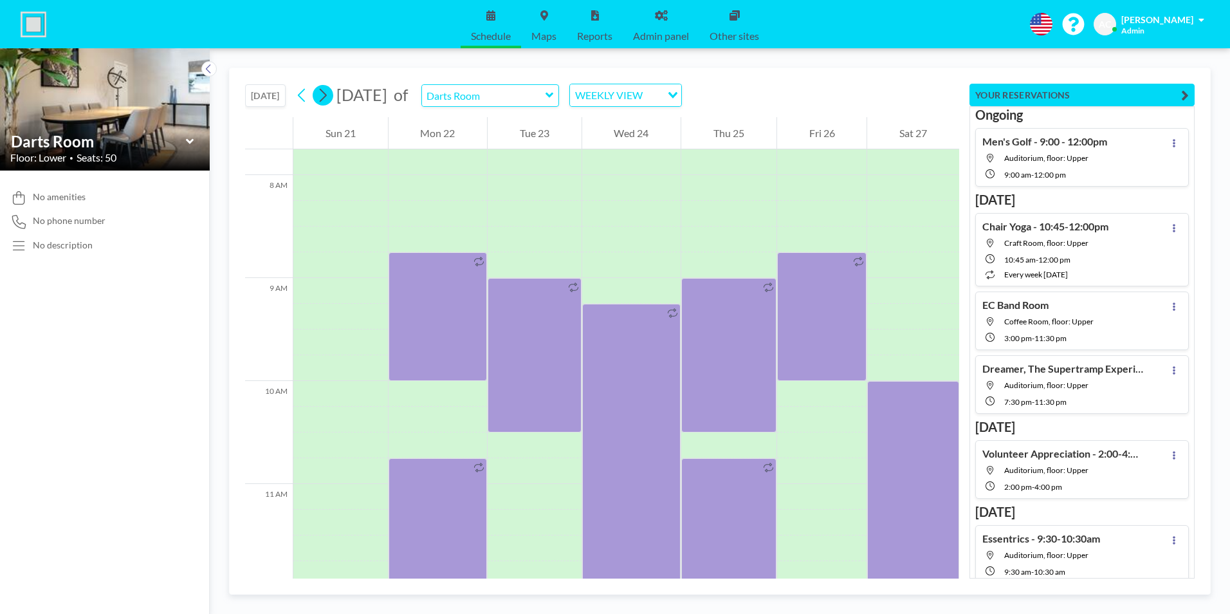
click at [326, 100] on icon at bounding box center [322, 95] width 12 height 19
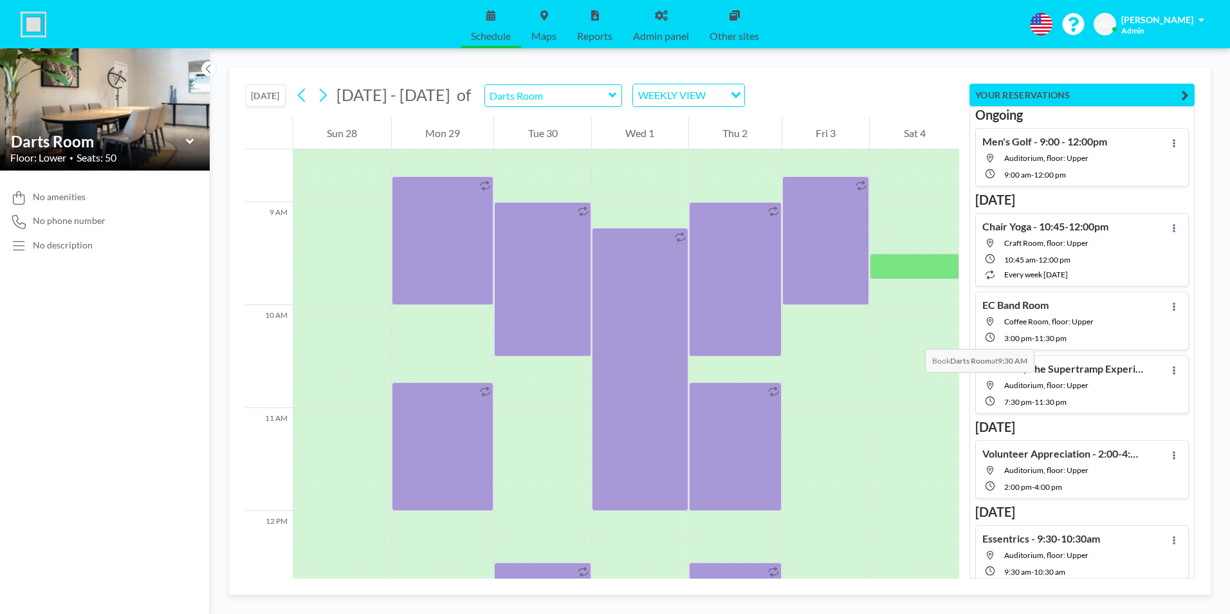
scroll to position [1119, 0]
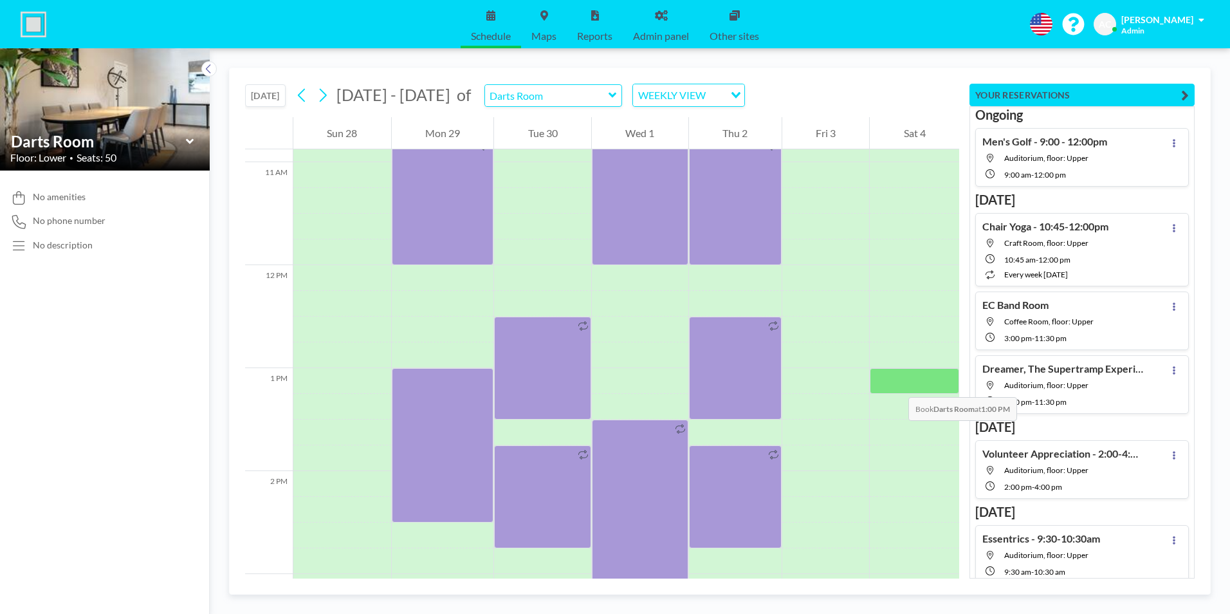
click at [895, 383] on div at bounding box center [913, 381] width 89 height 26
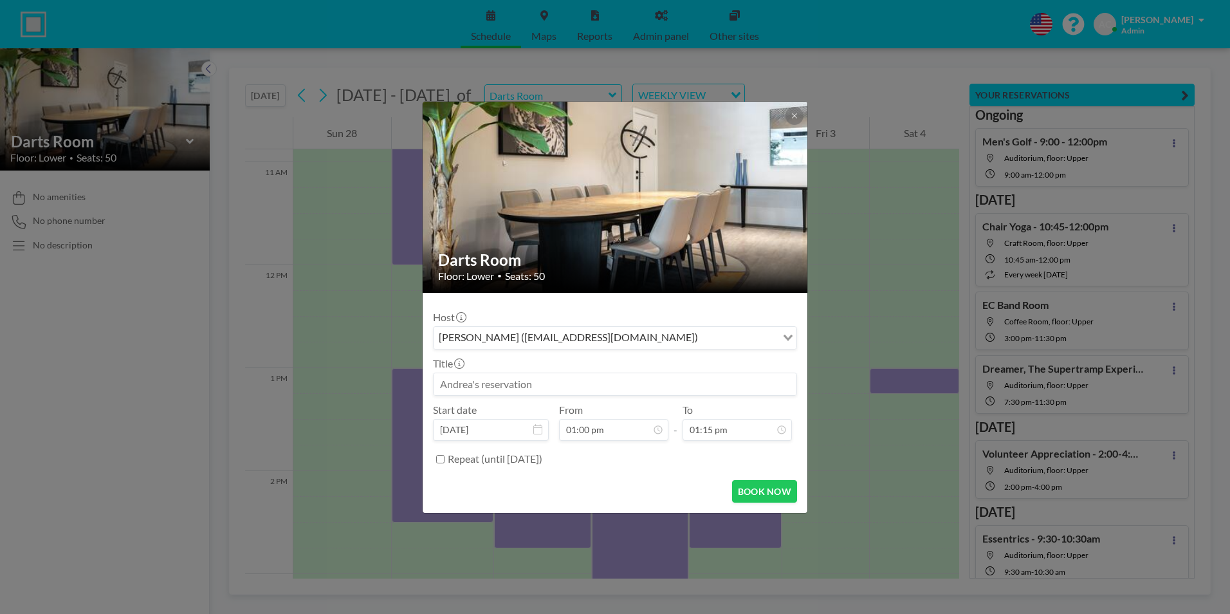
click at [504, 384] on input at bounding box center [614, 384] width 363 height 22
type input "Mixed Darts - 1:00-3:30pm"
click at [700, 432] on input "01:15 pm" at bounding box center [736, 430] width 109 height 22
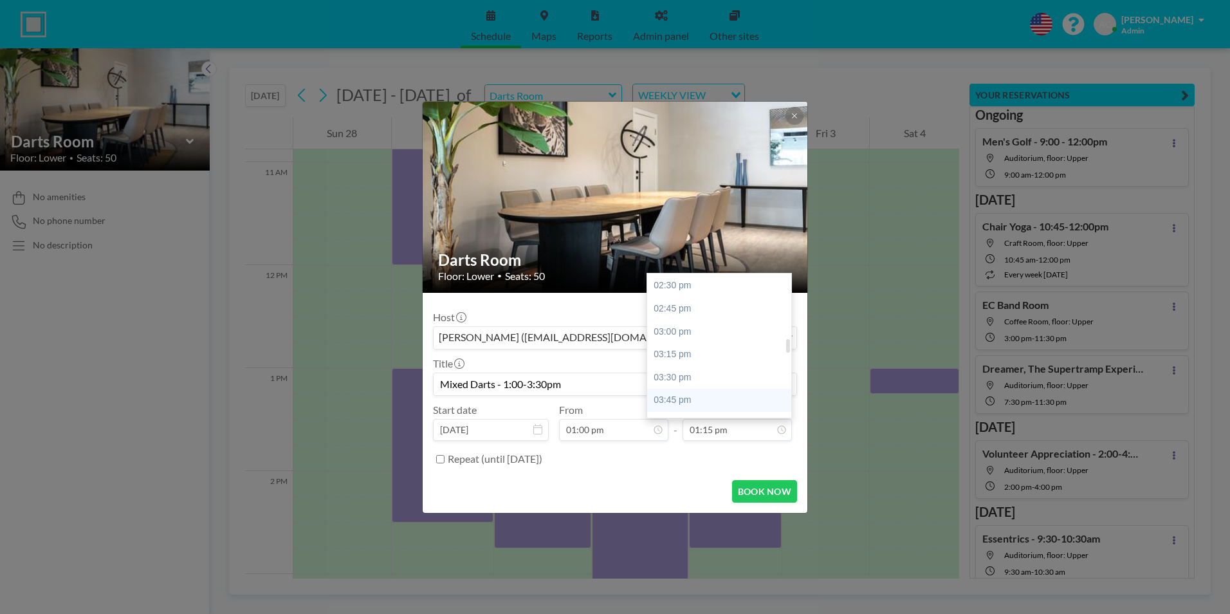
scroll to position [701, 0]
click at [694, 363] on div "03:30 pm" at bounding box center [722, 361] width 150 height 23
type input "03:30 pm"
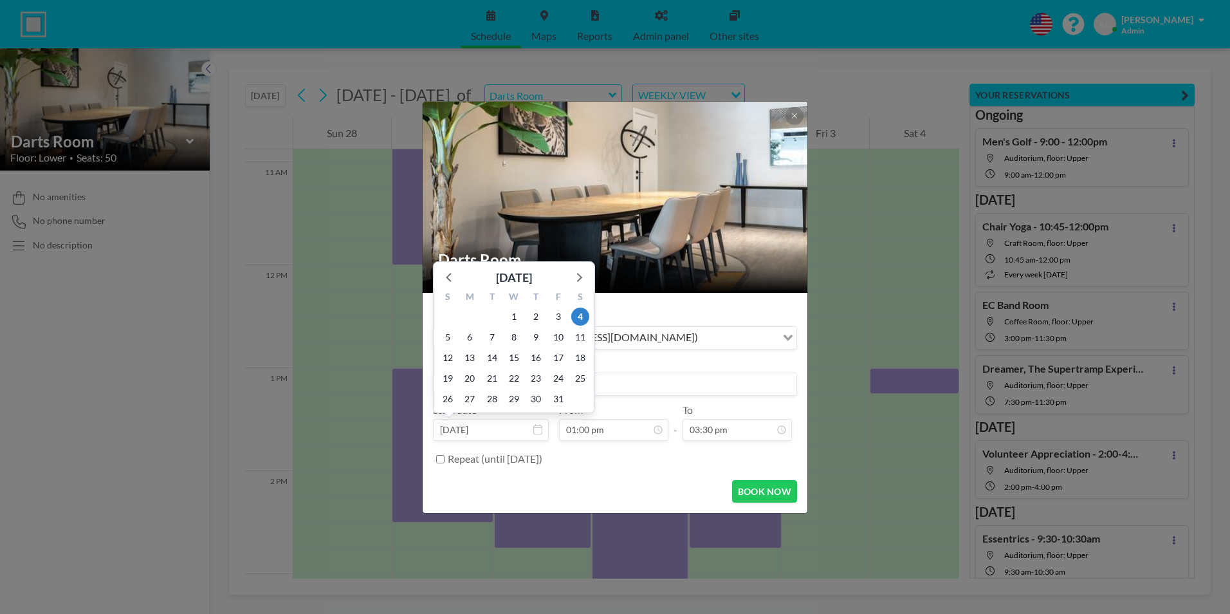
scroll to position [549, 0]
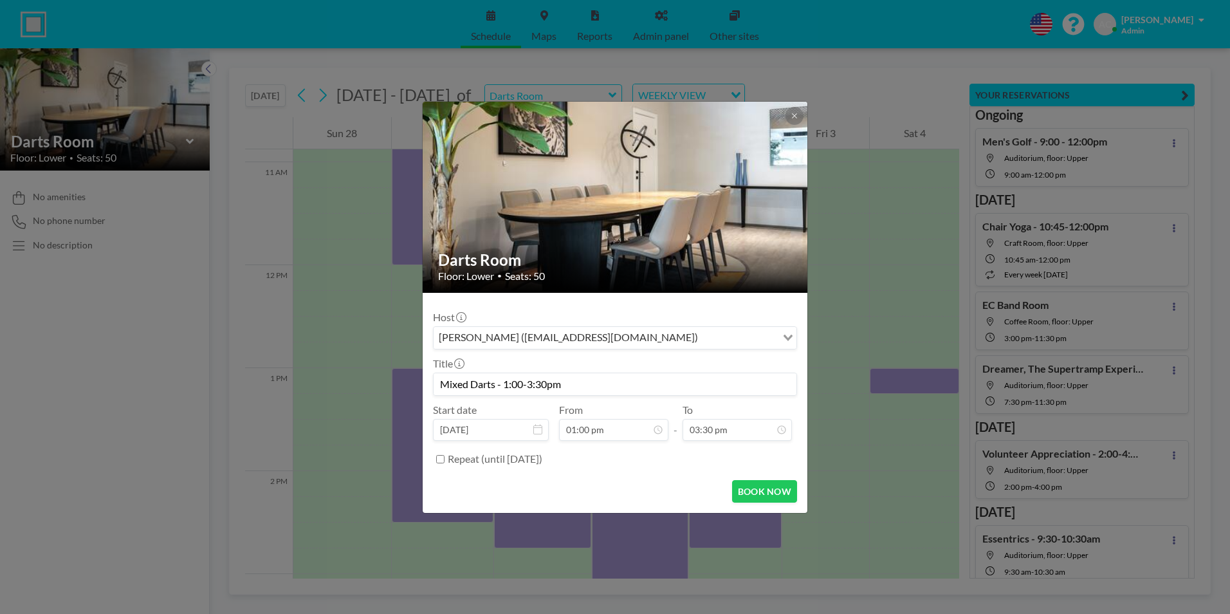
click at [441, 459] on input "Repeat (until [DATE])" at bounding box center [440, 459] width 8 height 8
checkbox input "true"
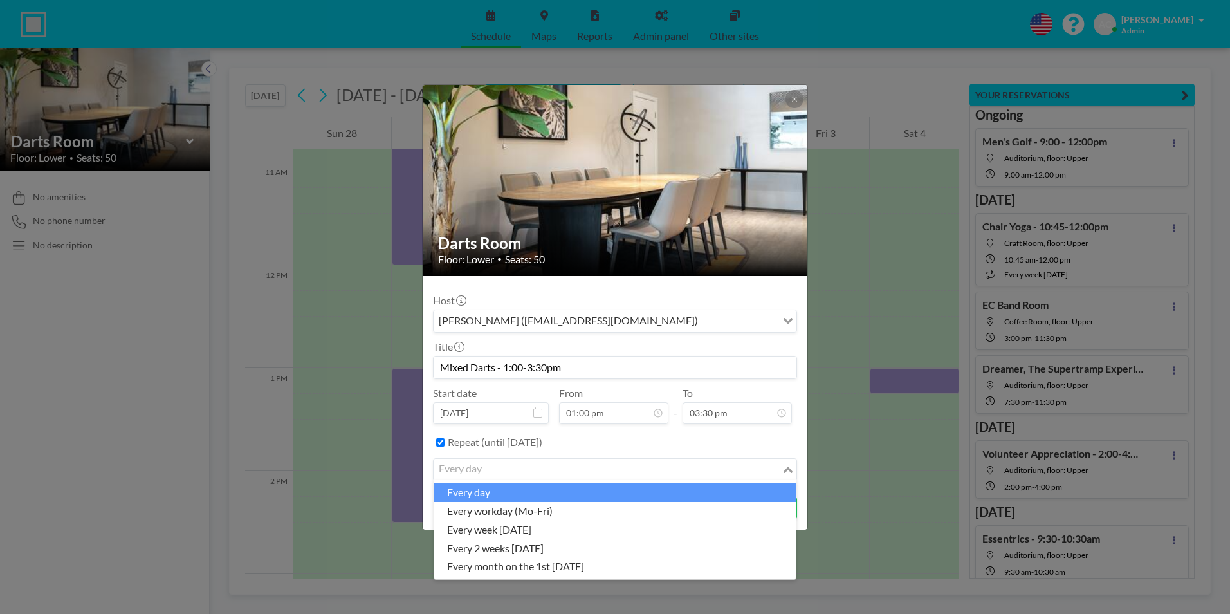
click at [614, 475] on input "Search for option" at bounding box center [607, 469] width 345 height 17
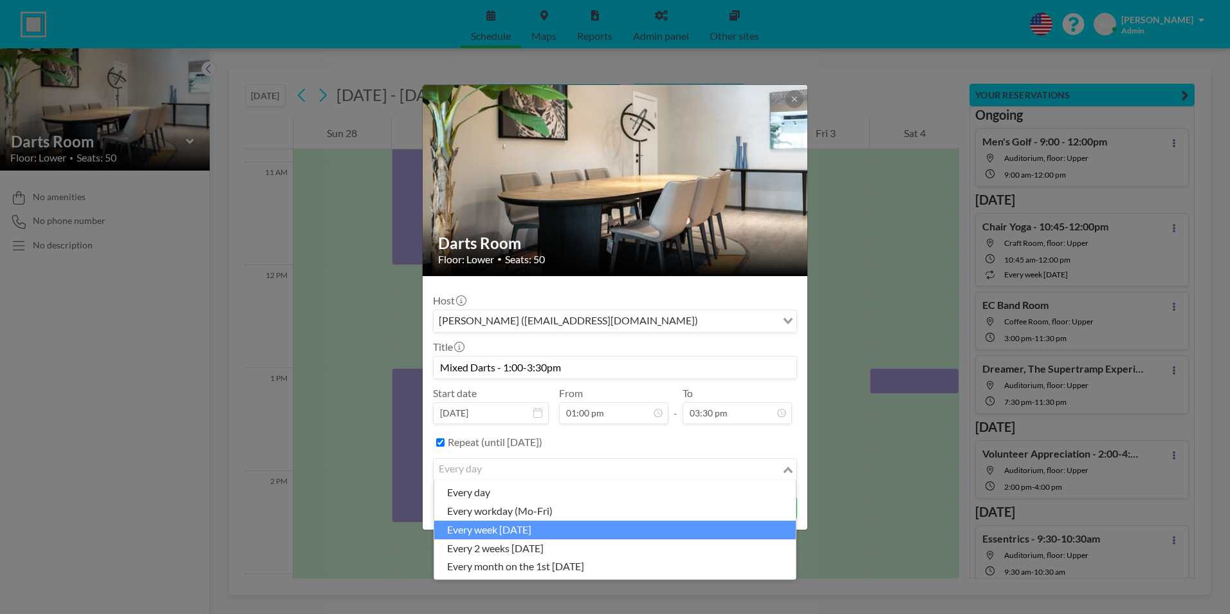
click at [570, 531] on li "every week [DATE]" at bounding box center [614, 529] width 361 height 19
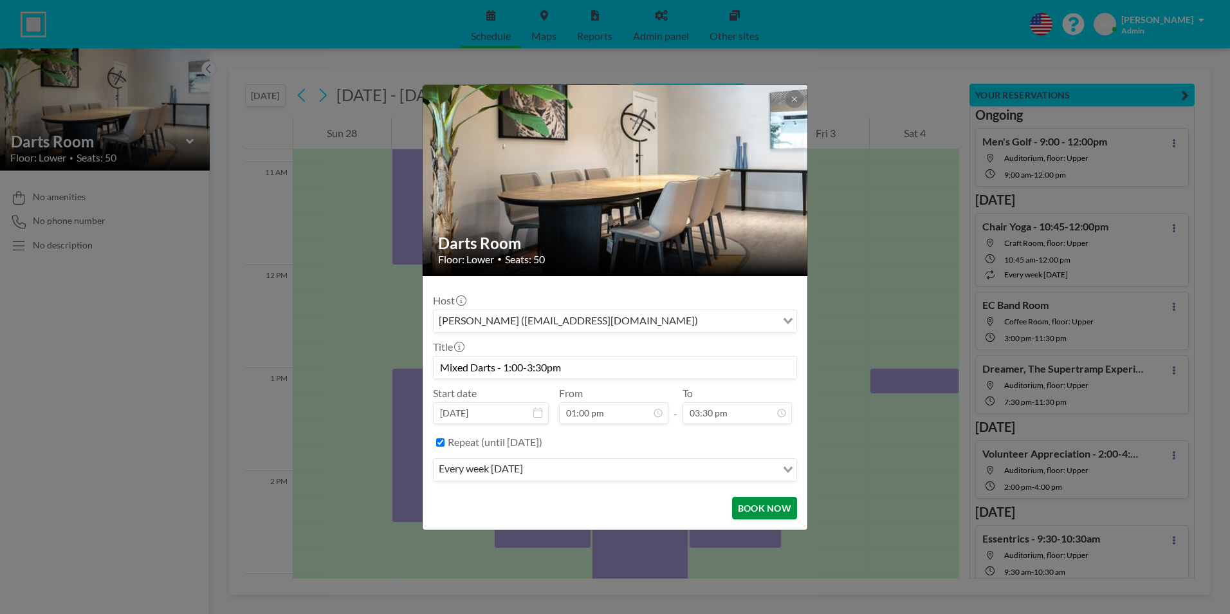
click at [761, 502] on button "BOOK NOW" at bounding box center [764, 507] width 65 height 23
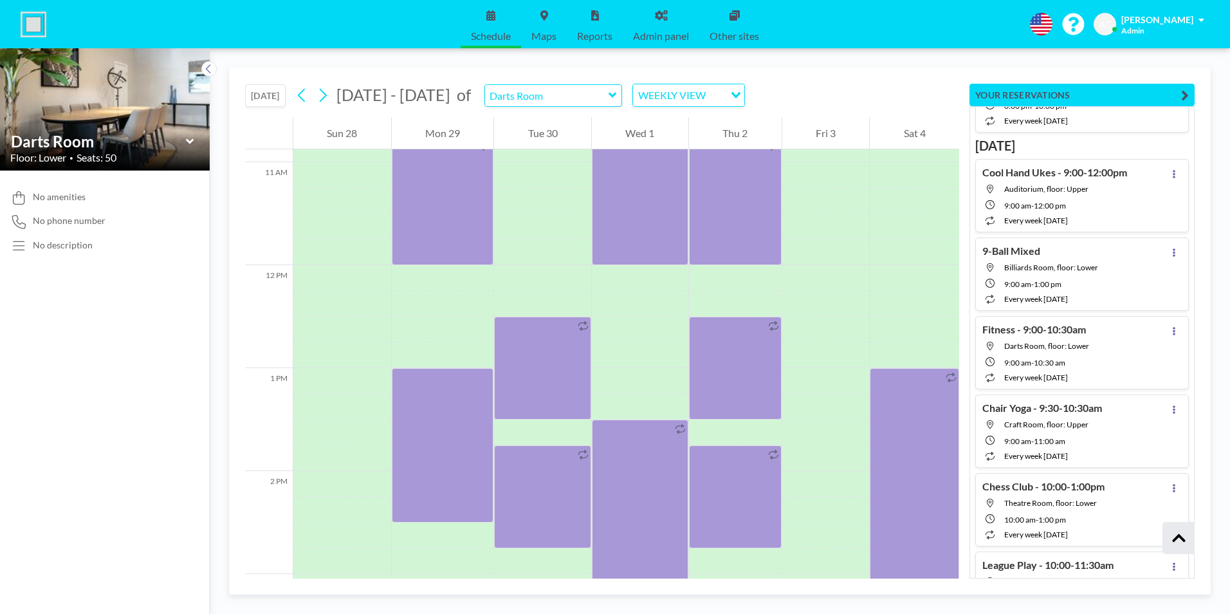
scroll to position [4282, 0]
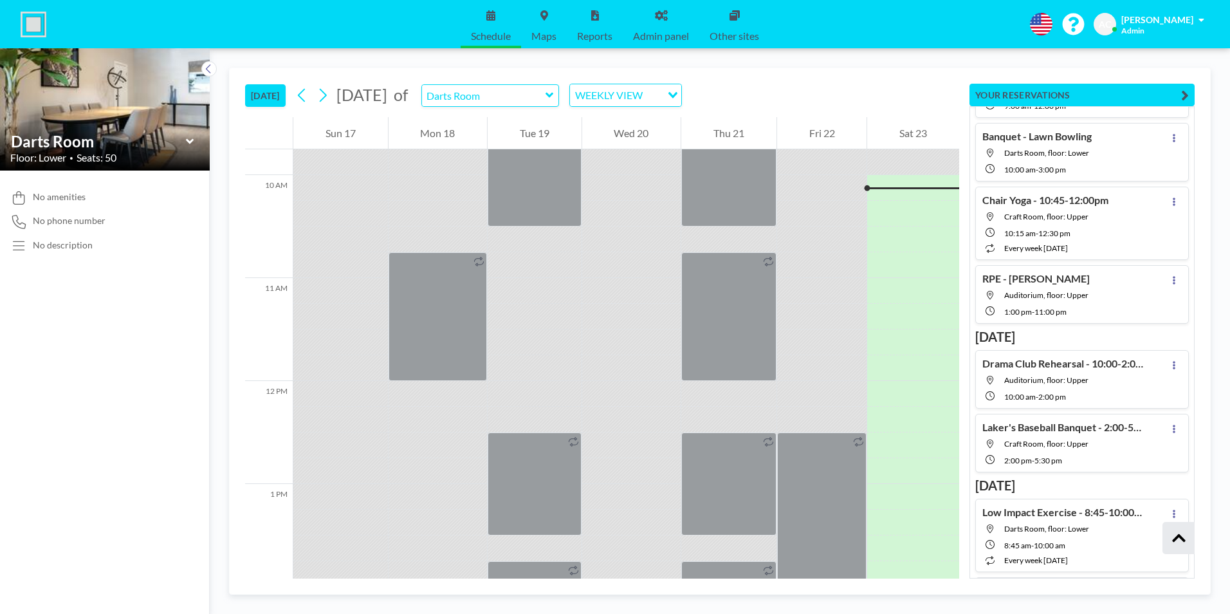
scroll to position [30352, 0]
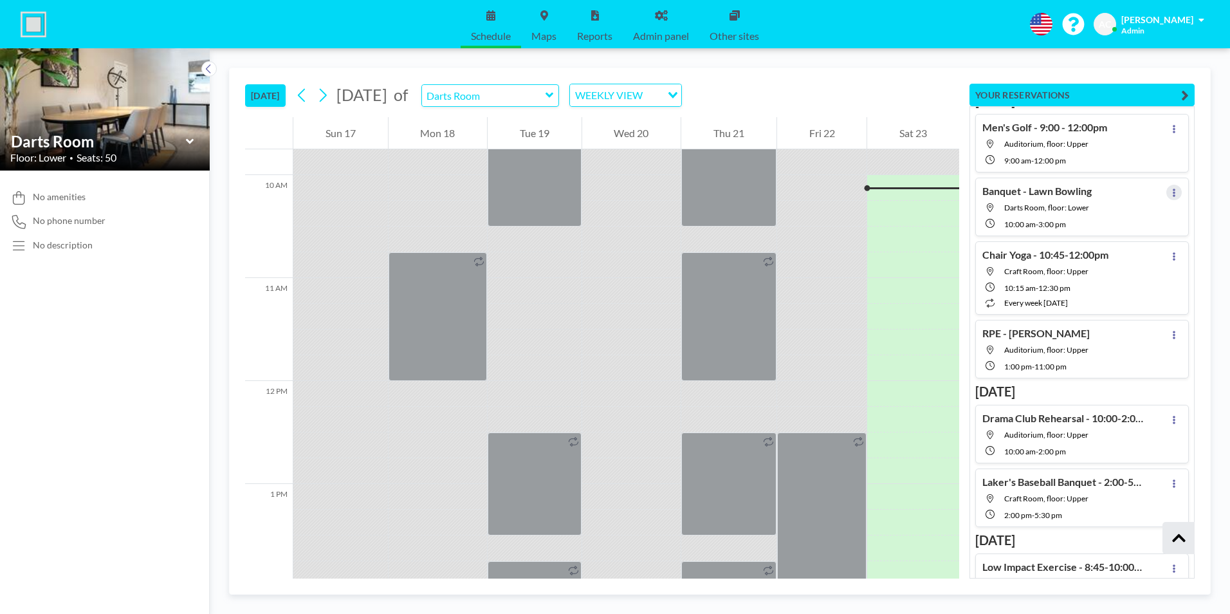
click at [1170, 191] on button at bounding box center [1173, 192] width 15 height 15
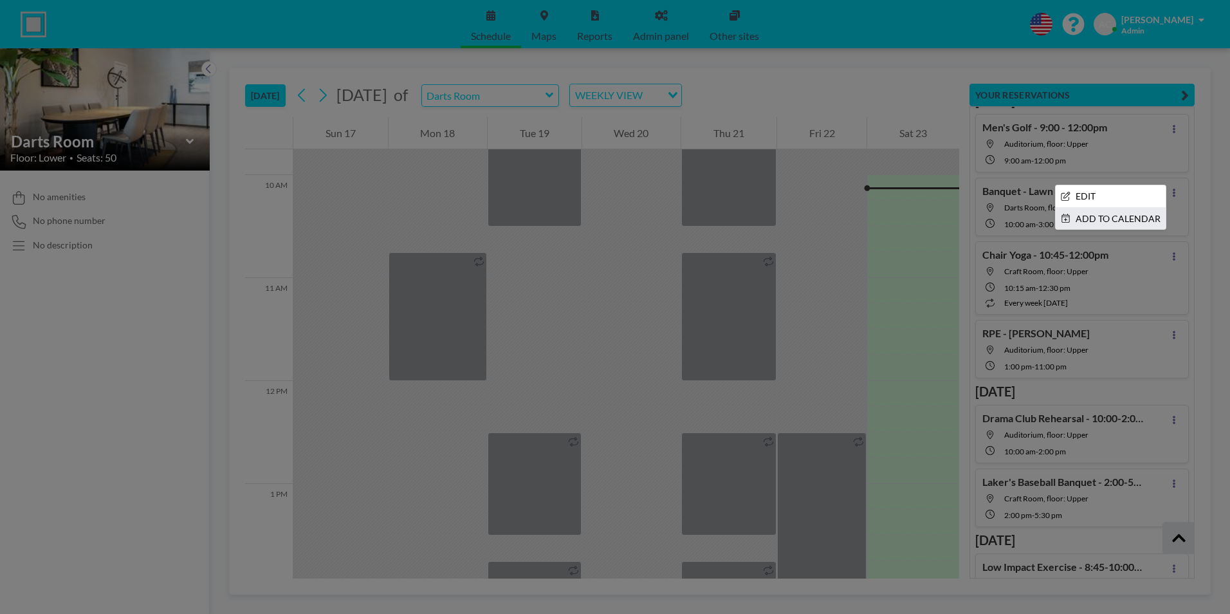
click at [1111, 219] on li "ADD TO CALENDAR" at bounding box center [1110, 219] width 110 height 22
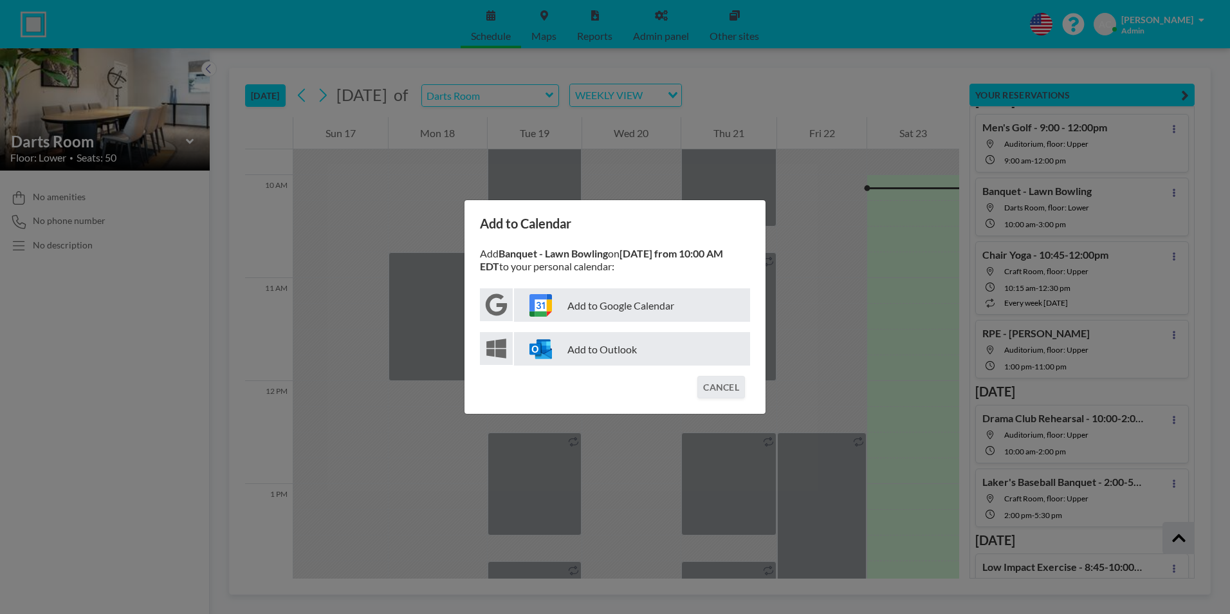
click at [630, 310] on p "Add to Google Calendar" at bounding box center [632, 304] width 236 height 33
